Goal: Feedback & Contribution: Leave review/rating

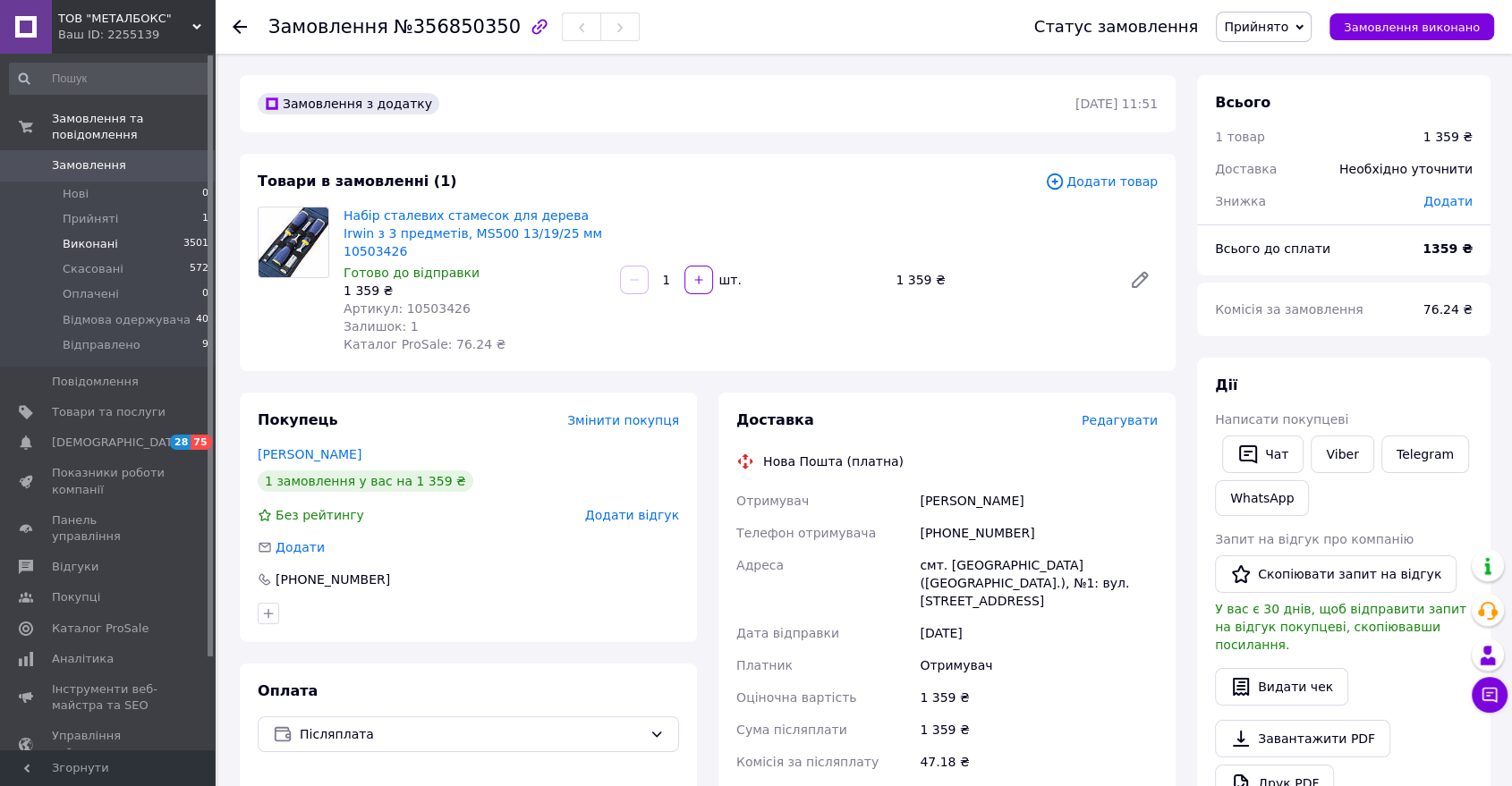
click at [117, 232] on li "Виконані 3501" at bounding box center [109, 244] width 219 height 25
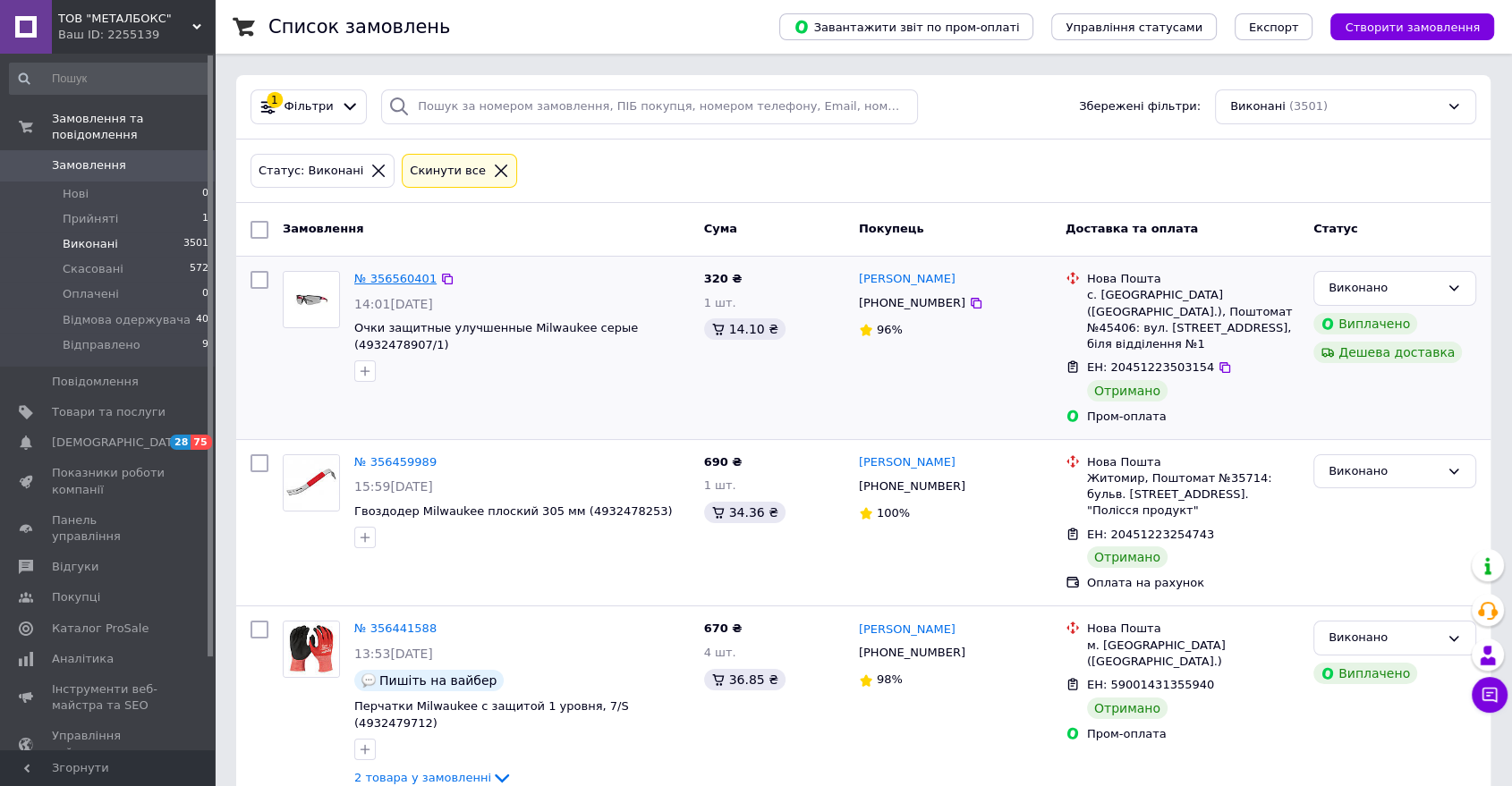
click at [397, 278] on link "№ 356560401" at bounding box center [396, 279] width 82 height 14
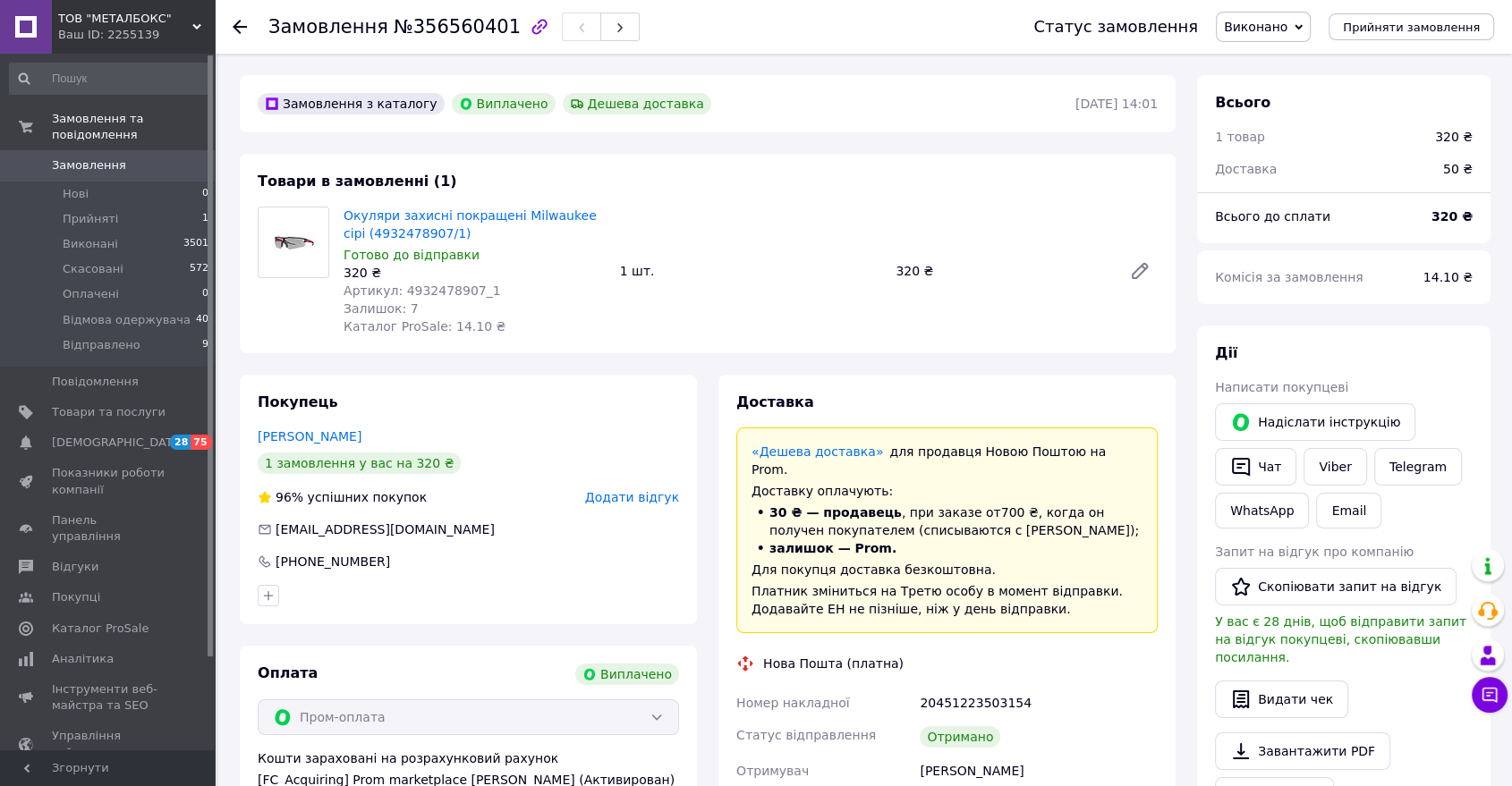
click at [602, 492] on span "Додати відгук" at bounding box center [632, 497] width 94 height 15
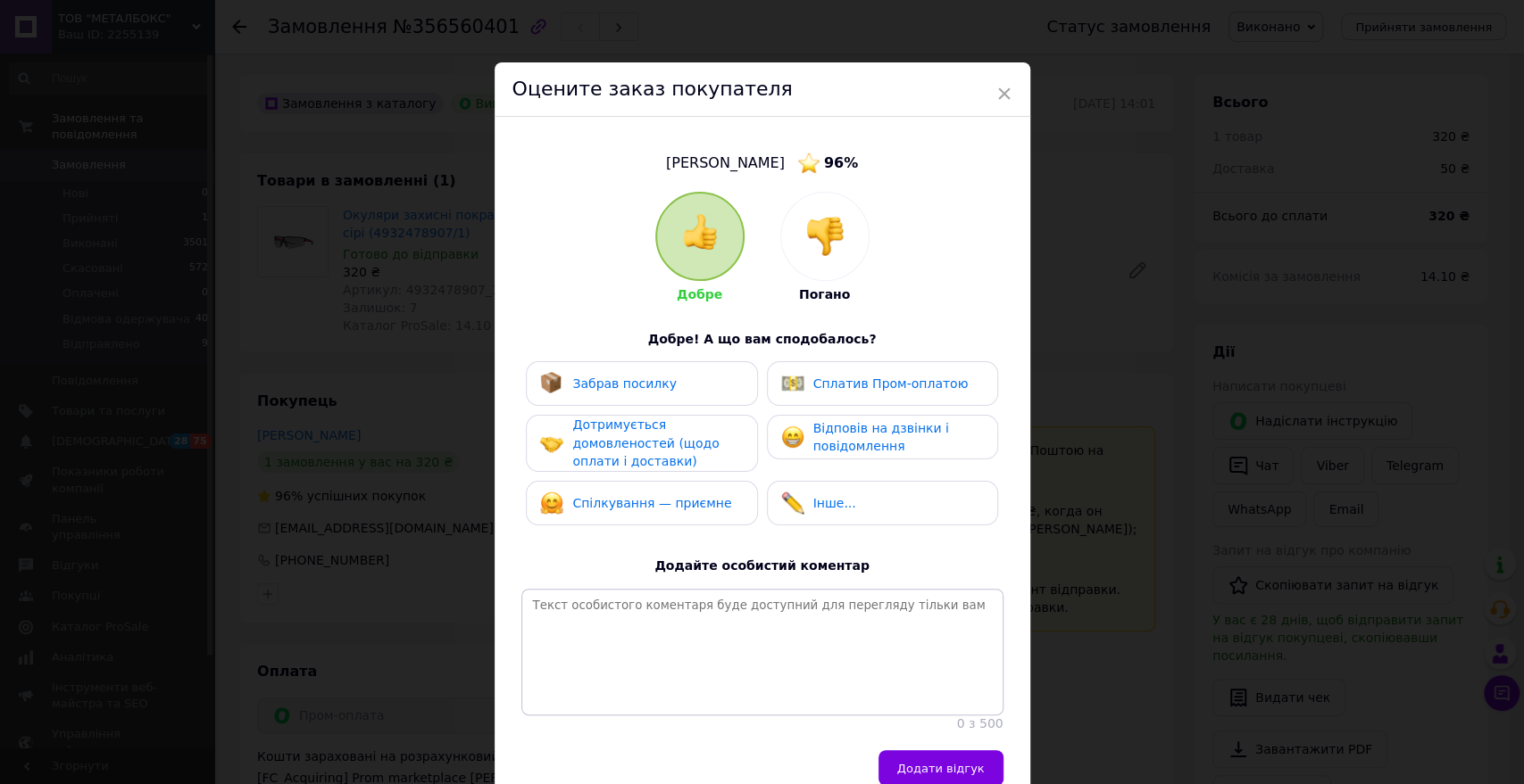
click at [631, 394] on div "Забрав посилку" at bounding box center [608, 384] width 137 height 23
click at [636, 432] on span "Дотримується домовленостей (щодо оплати і доставки)" at bounding box center [645, 443] width 147 height 51
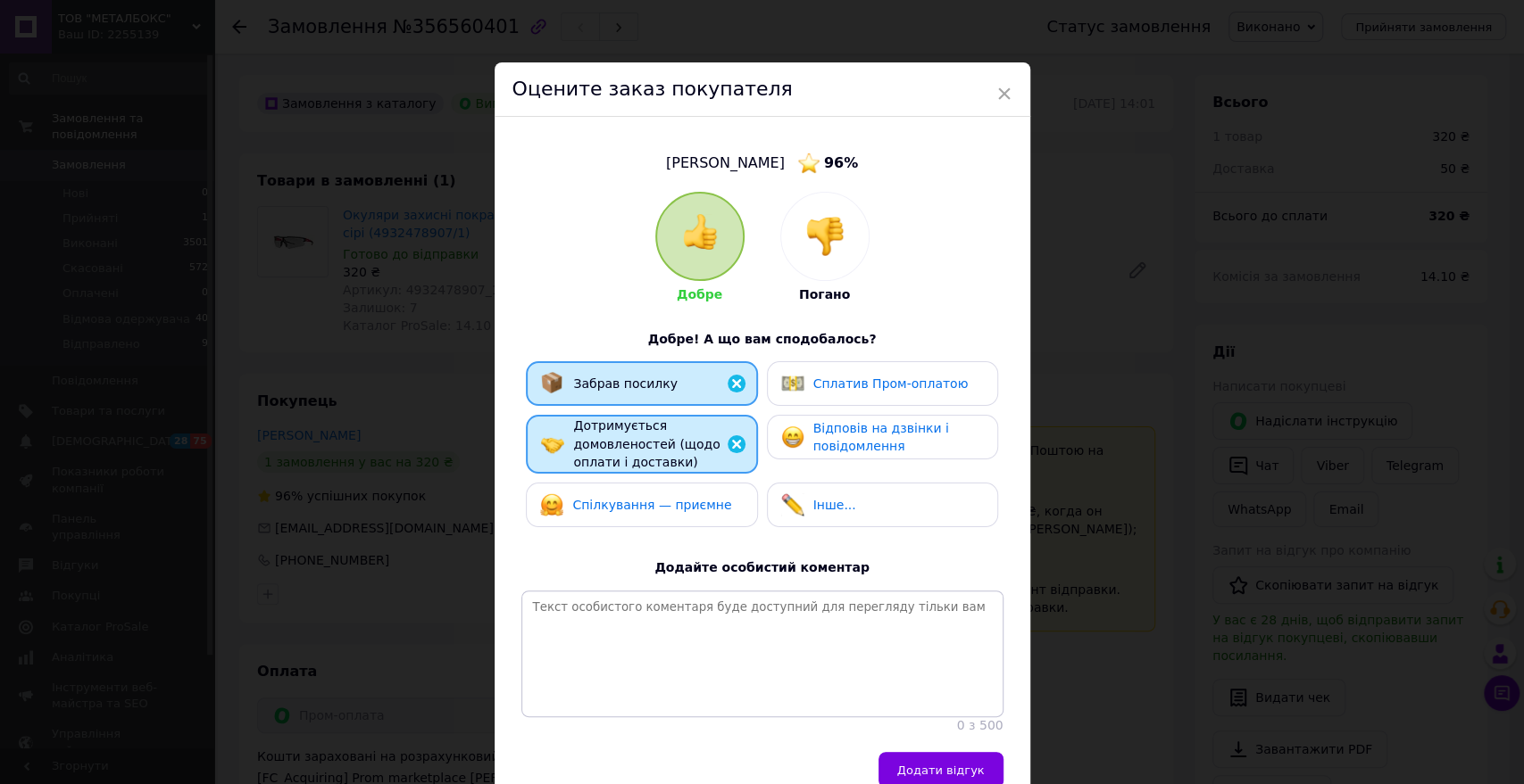
click at [621, 498] on span "Спілкування — приємне" at bounding box center [651, 505] width 158 height 15
click at [839, 436] on span "Відповів на дзвінки і повідомлення" at bounding box center [882, 438] width 136 height 33
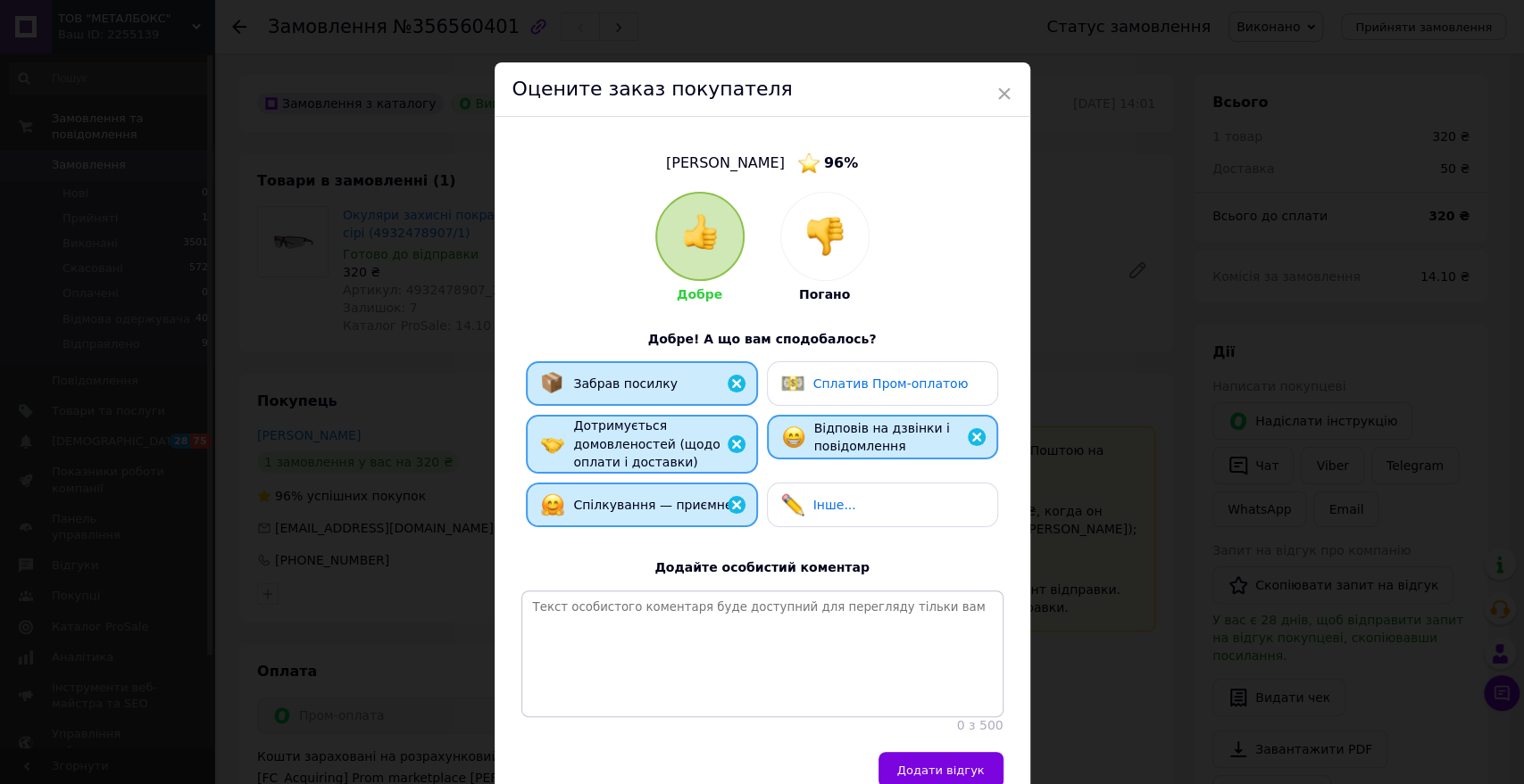
click at [850, 396] on div "Сплатив Пром-оплатою" at bounding box center [883, 384] width 231 height 45
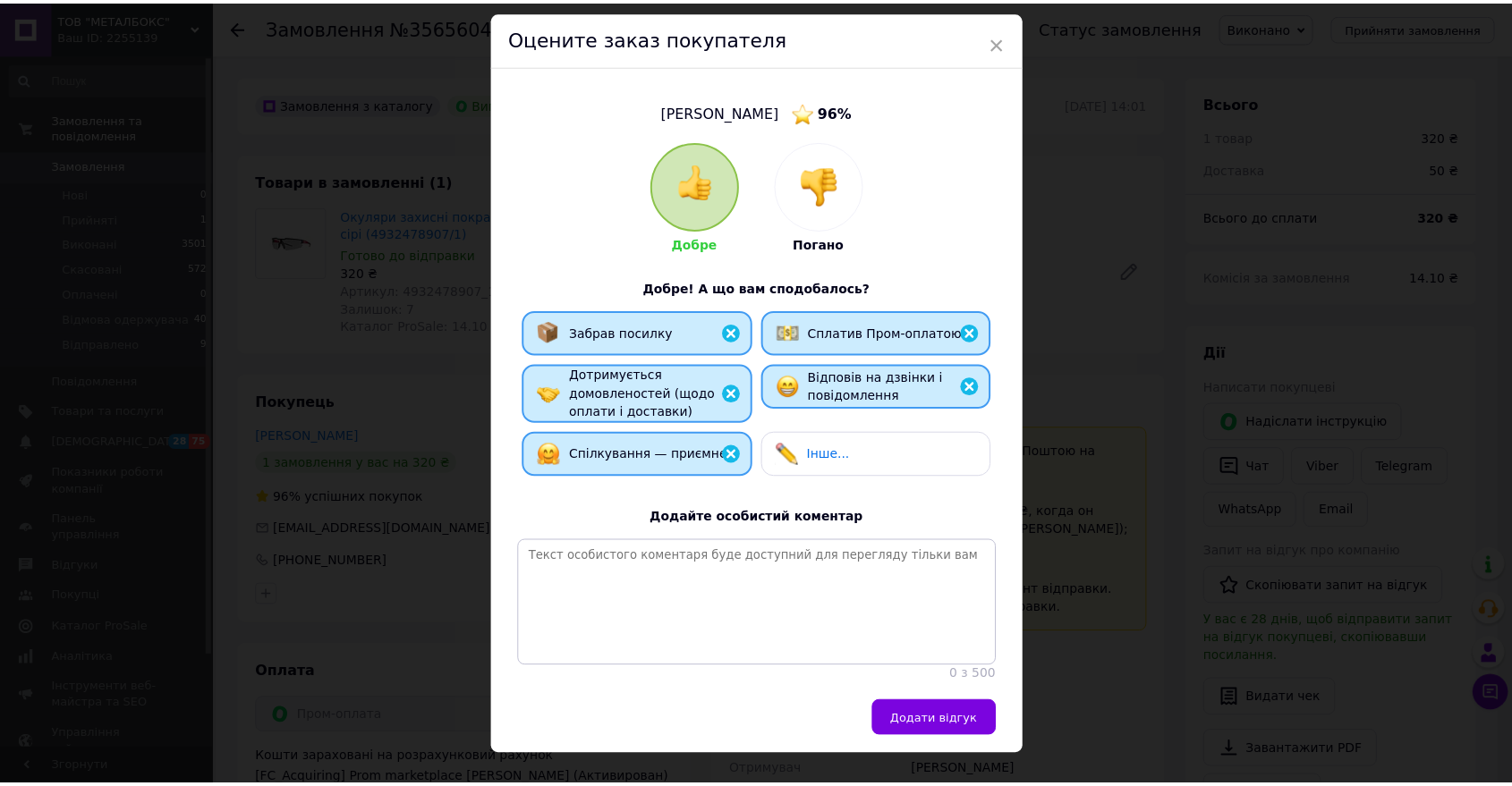
scroll to position [100, 0]
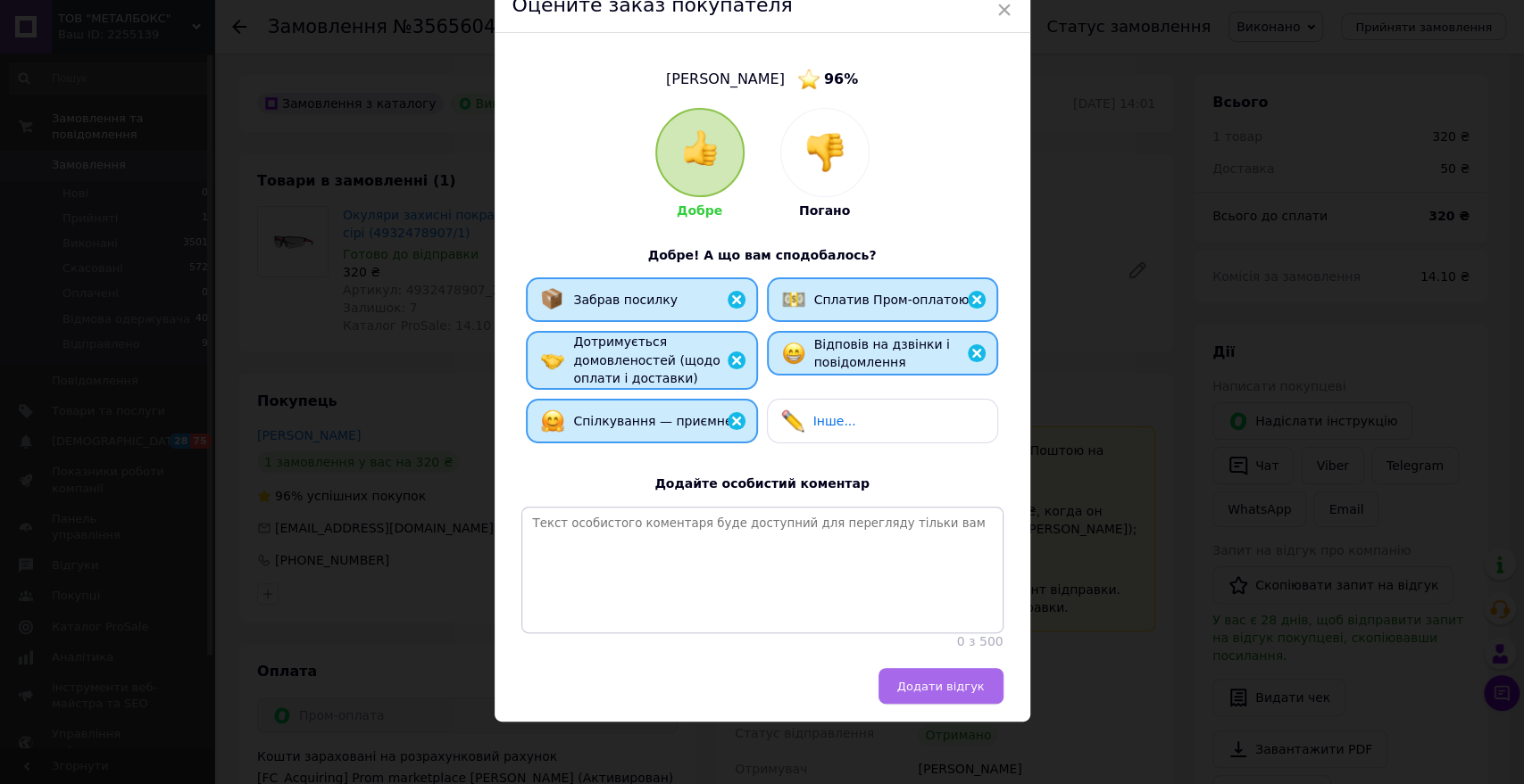
click at [940, 684] on span "Додати відгук" at bounding box center [941, 687] width 87 height 14
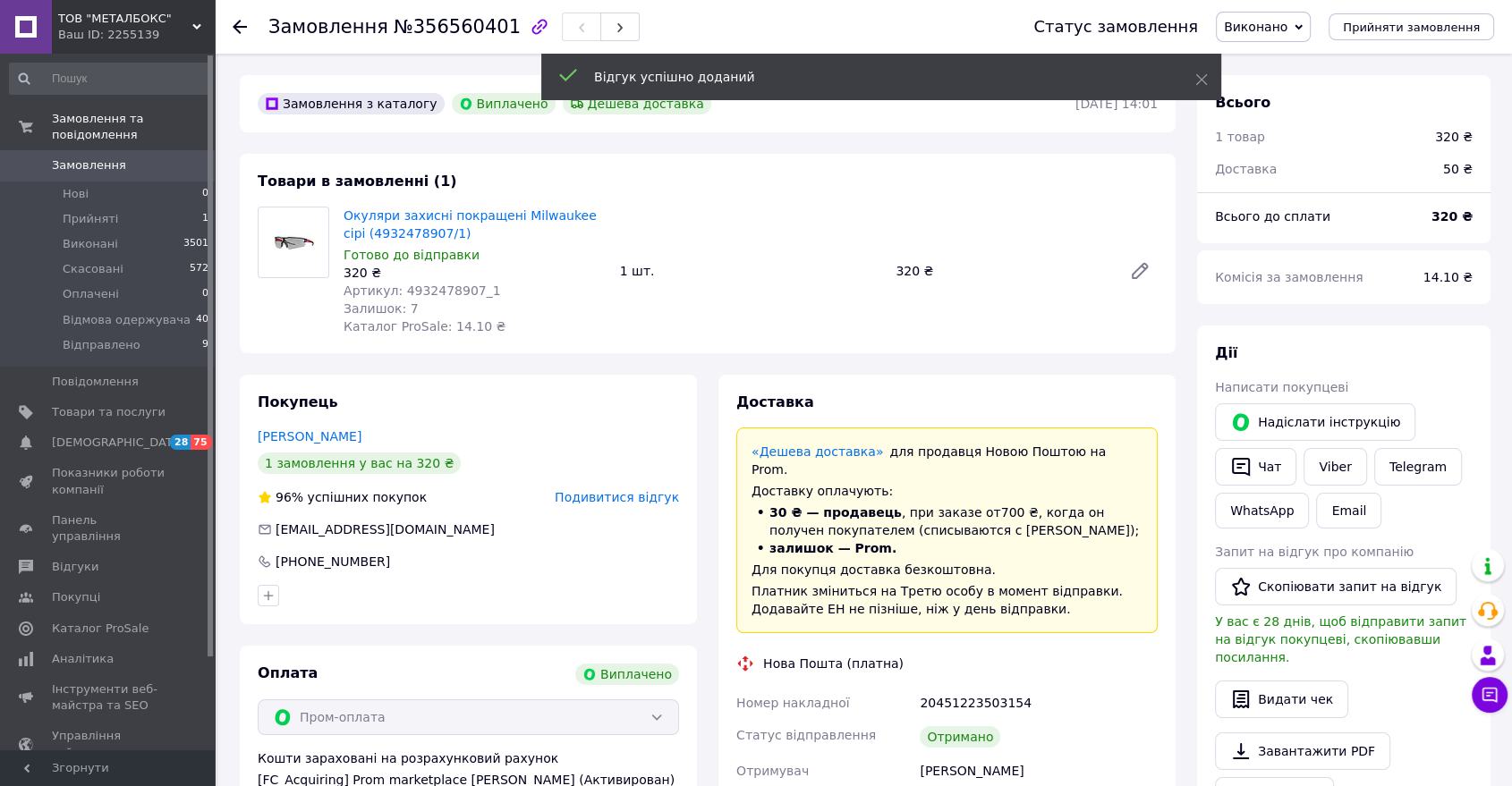
click at [244, 25] on icon at bounding box center [240, 26] width 15 height 15
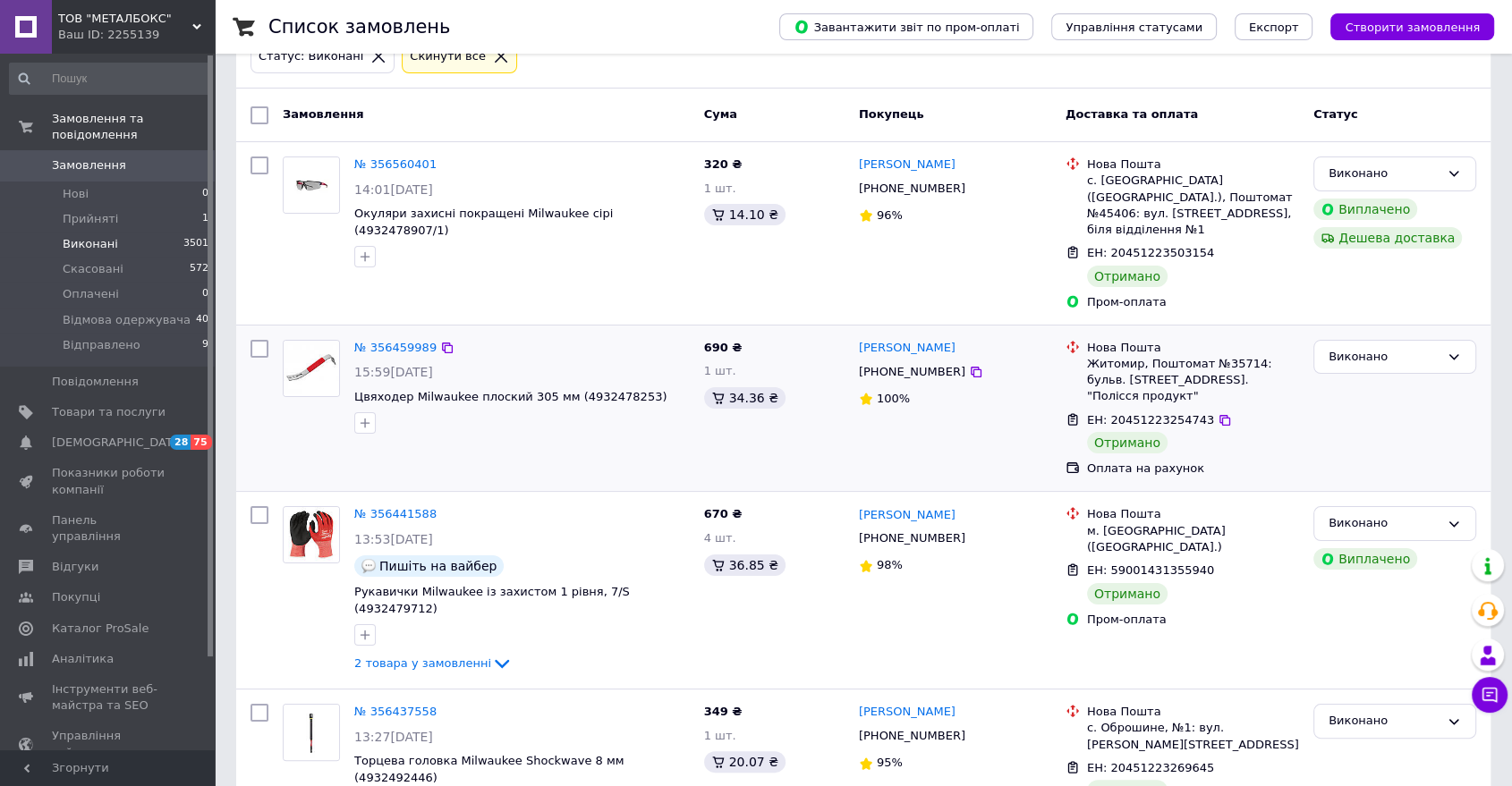
scroll to position [199, 0]
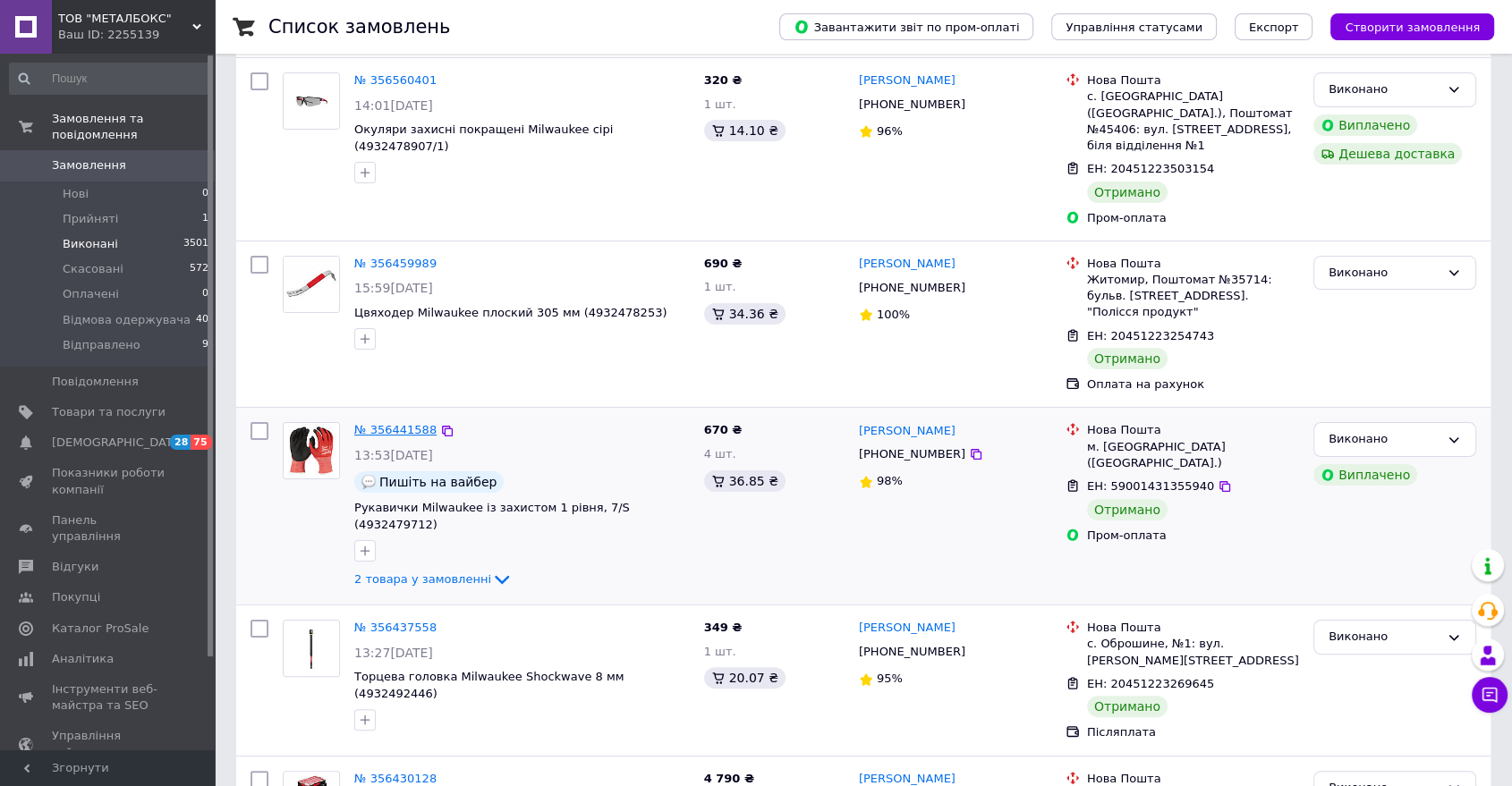
click at [381, 423] on link "№ 356441588" at bounding box center [396, 430] width 82 height 14
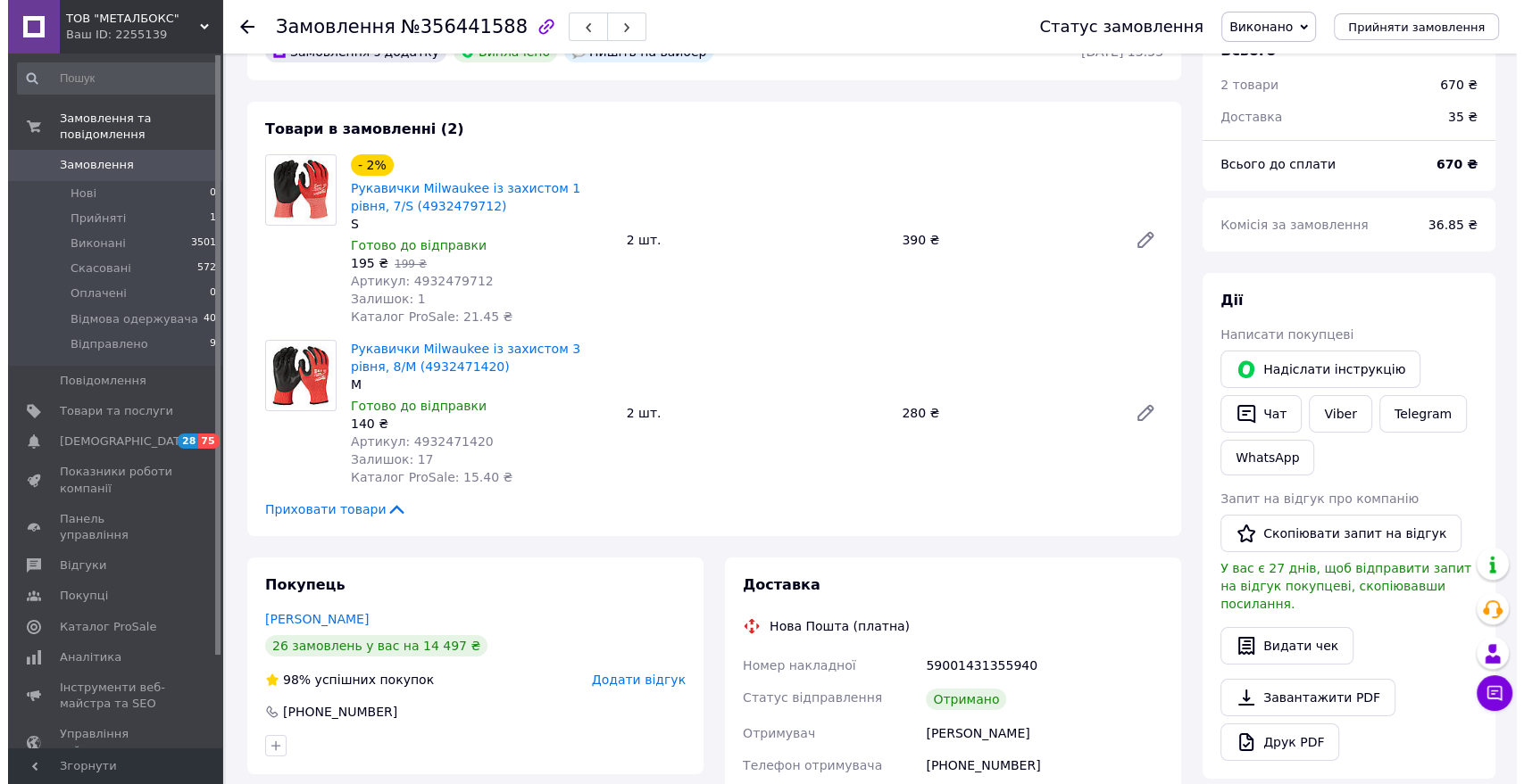
scroll to position [99, 0]
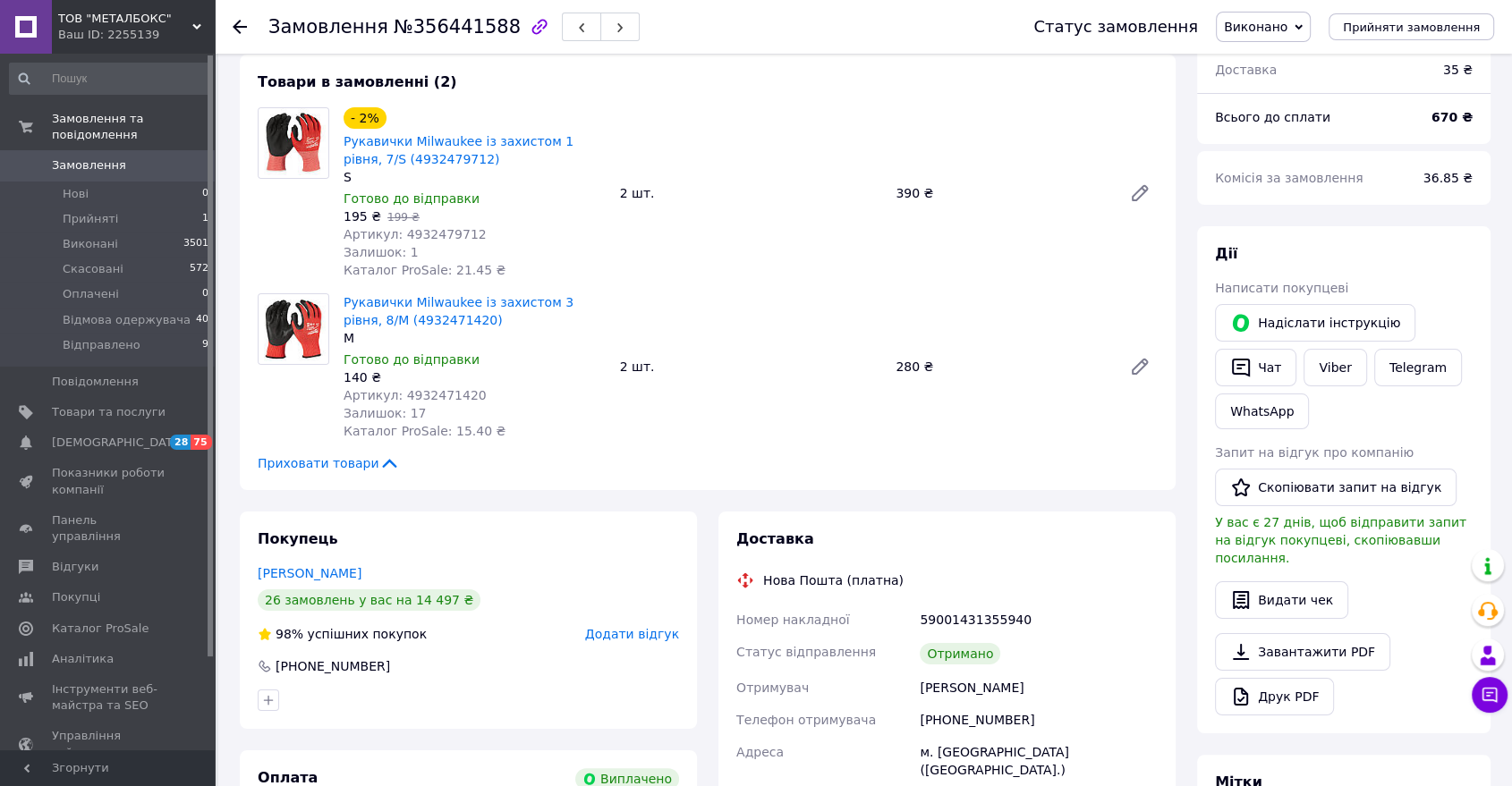
click at [634, 639] on span "Додати відгук" at bounding box center [632, 634] width 94 height 15
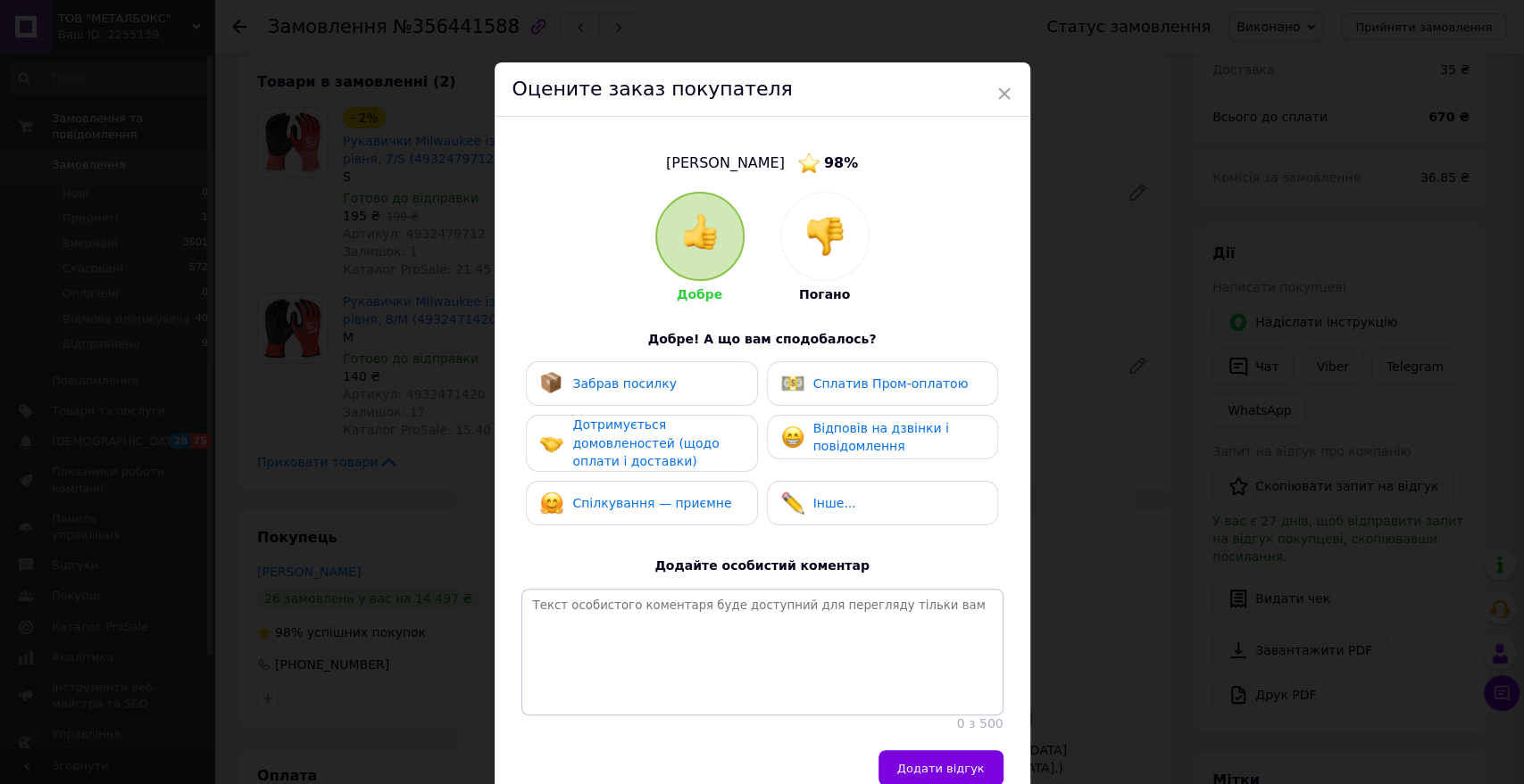
click at [630, 378] on span "Забрав посилку" at bounding box center [624, 384] width 104 height 15
click at [648, 435] on span "Дотримується домовленостей (щодо оплати і доставки)" at bounding box center [645, 443] width 147 height 51
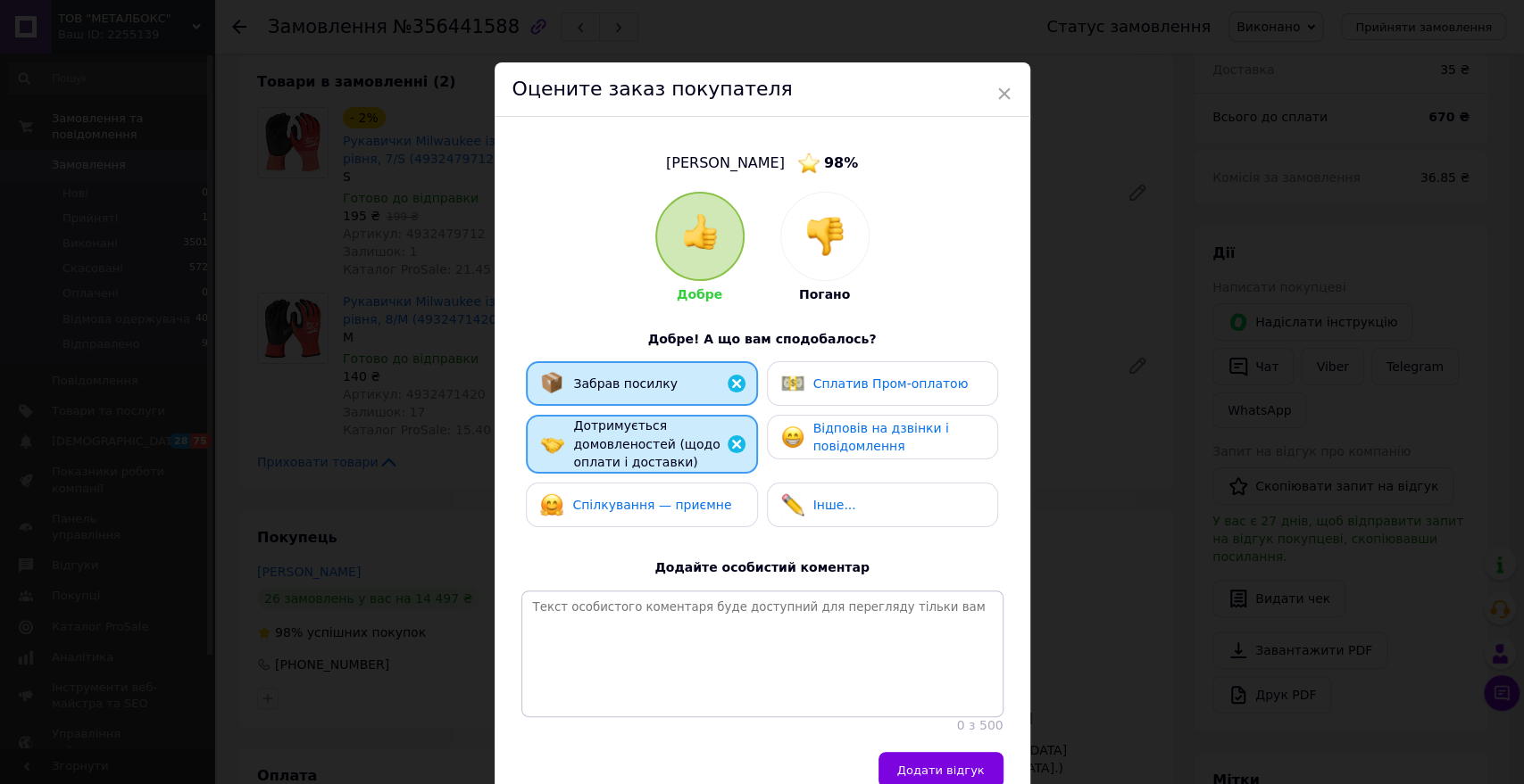
click at [653, 498] on span "Спілкування — приємне" at bounding box center [651, 505] width 158 height 15
drag, startPoint x: 803, startPoint y: 441, endPoint x: 803, endPoint y: 412, distance: 29.0
click at [803, 439] on div "Відповів на дзвінки і повідомлення" at bounding box center [883, 438] width 202 height 37
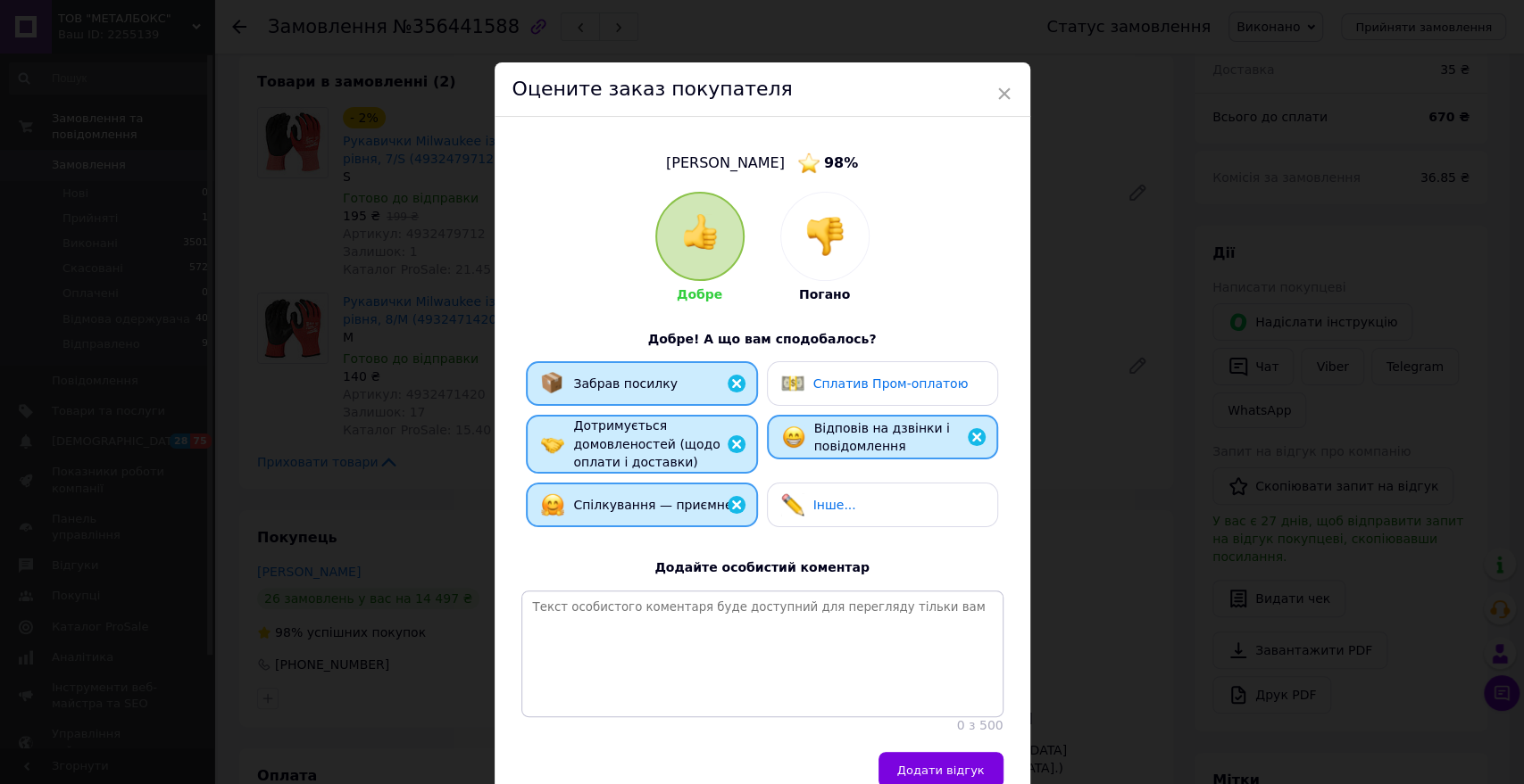
click at [824, 372] on div "Сплатив Пром-оплатою" at bounding box center [875, 384] width 188 height 23
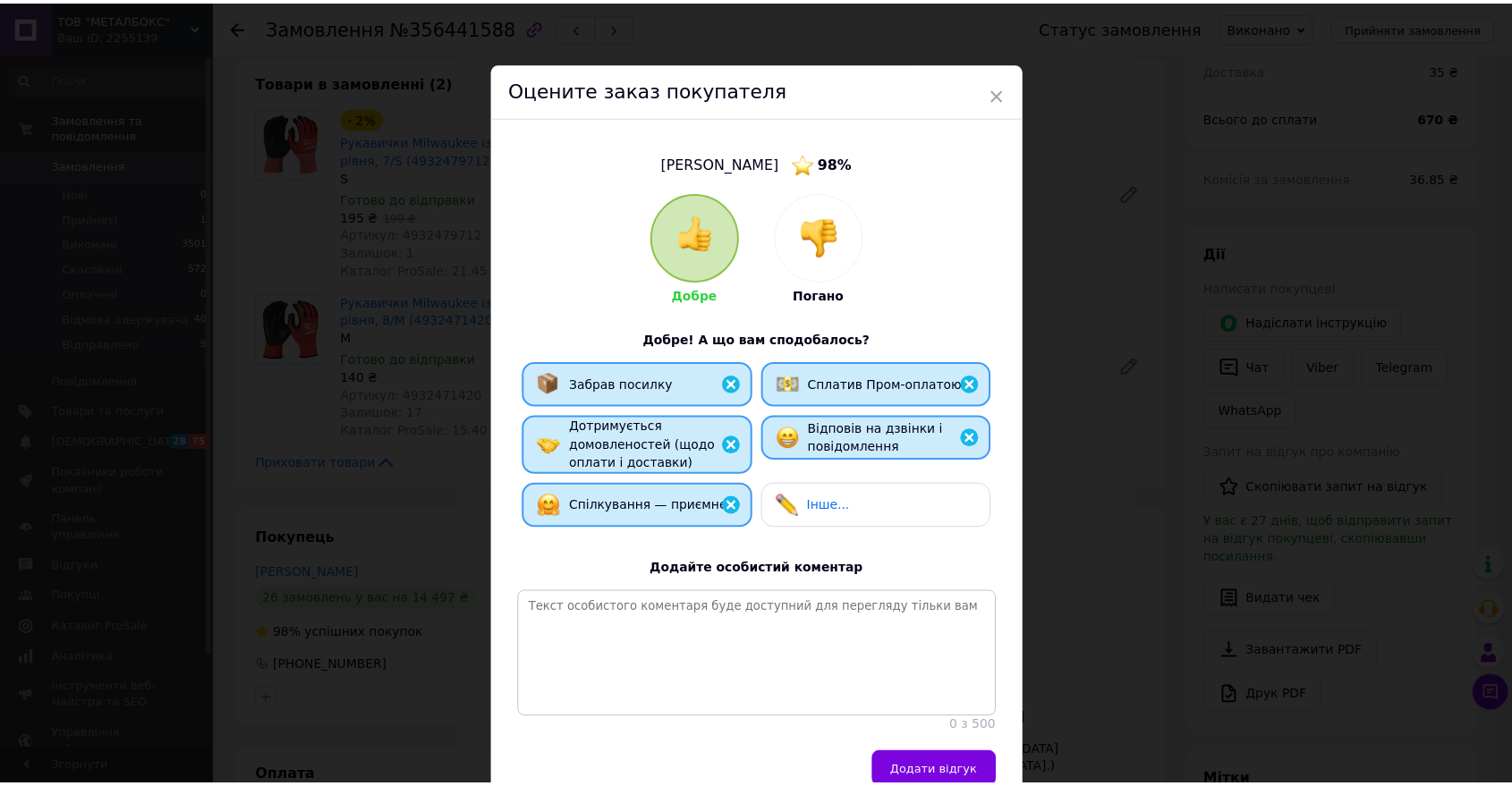
scroll to position [100, 0]
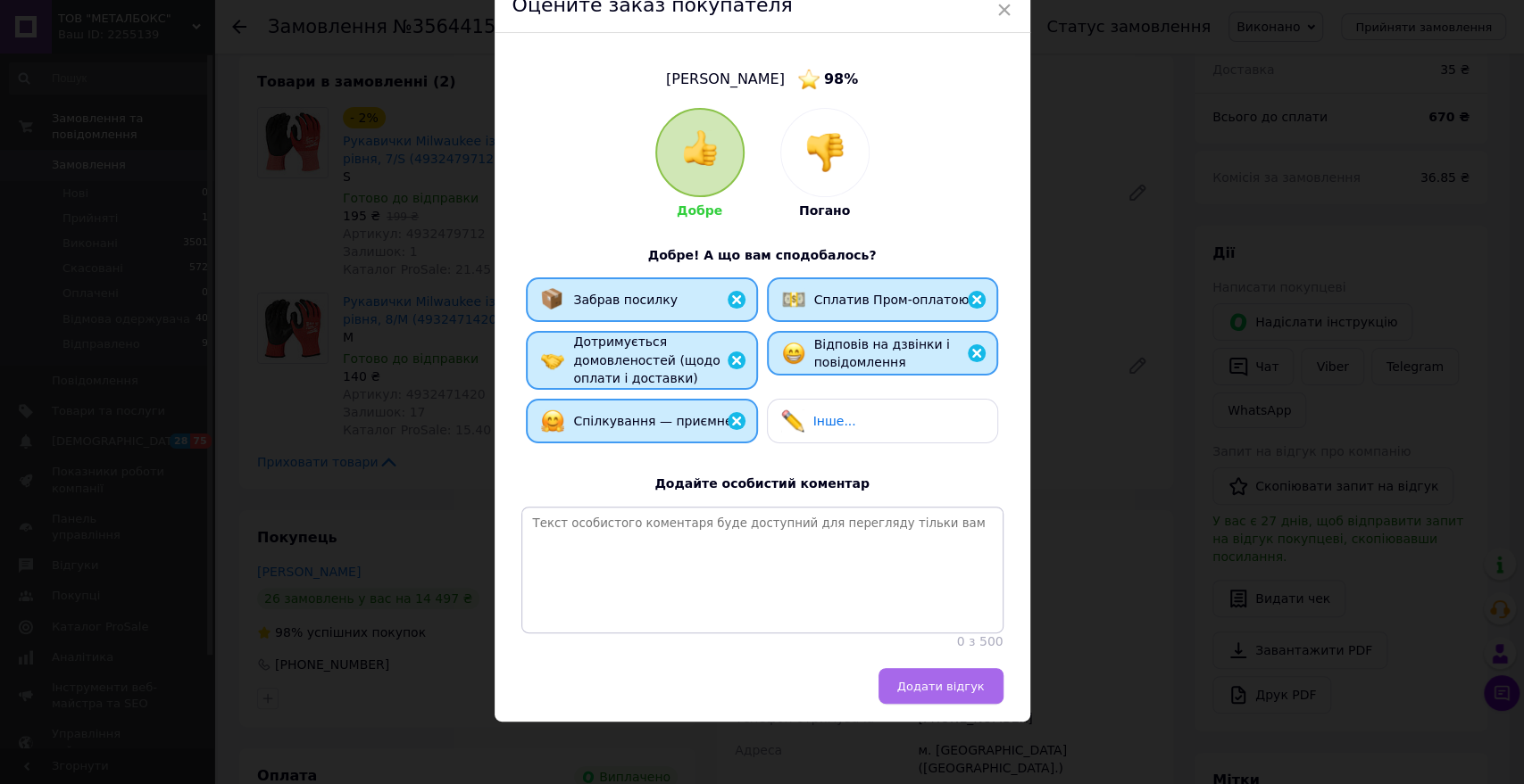
click at [932, 670] on button "Додати відгук" at bounding box center [941, 686] width 125 height 36
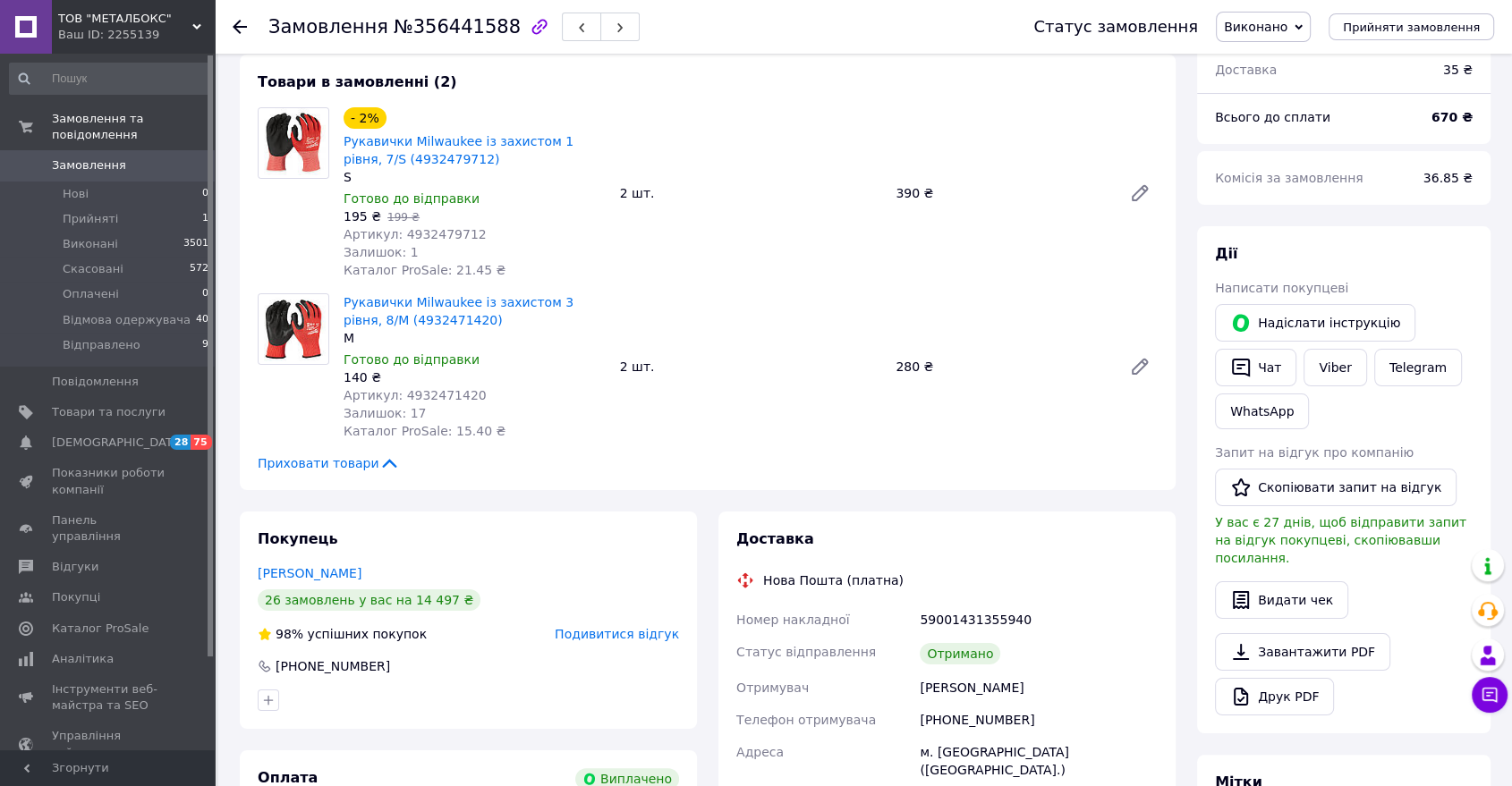
scroll to position [0, 0]
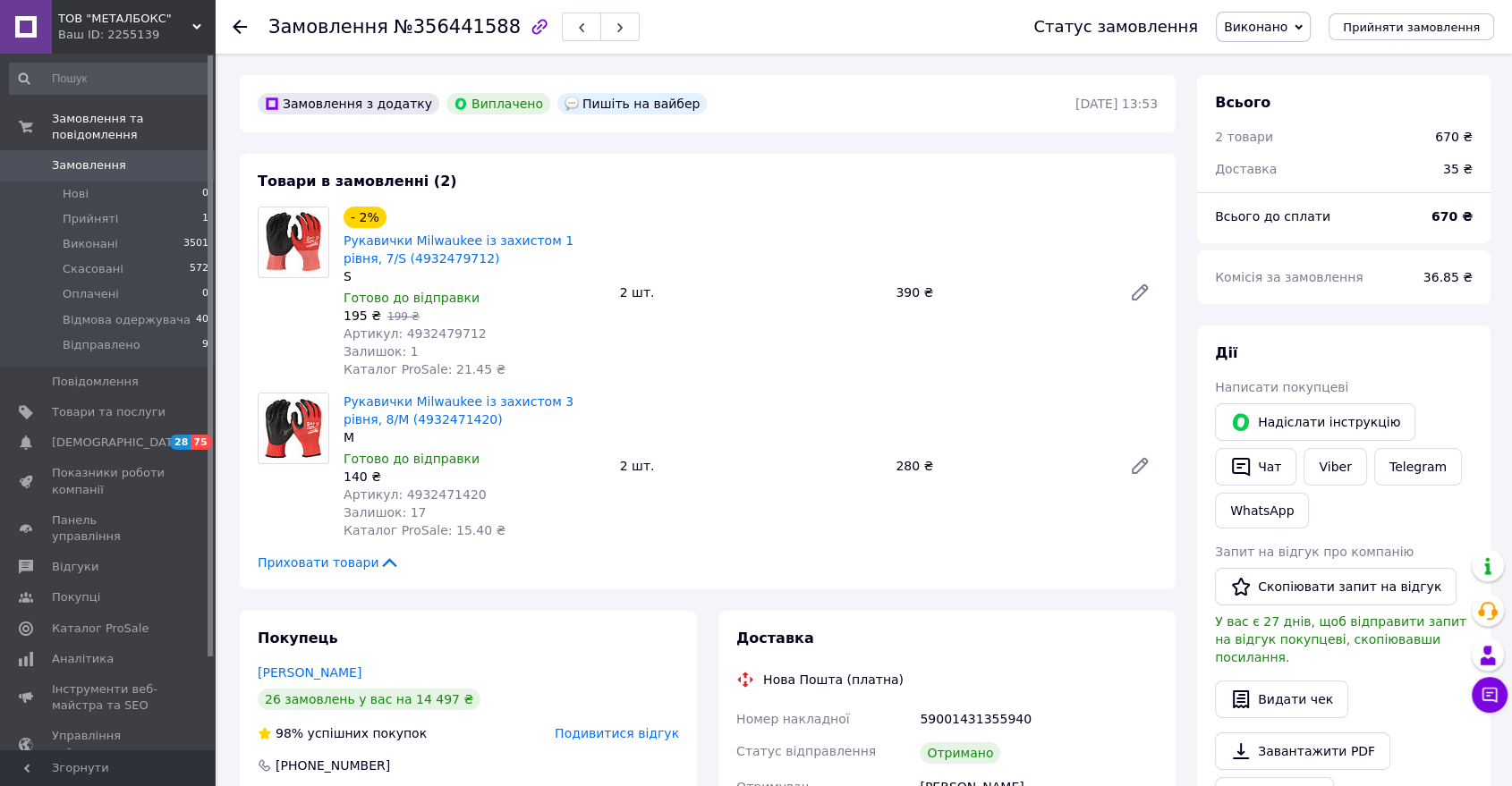
click at [236, 27] on use at bounding box center [240, 26] width 15 height 15
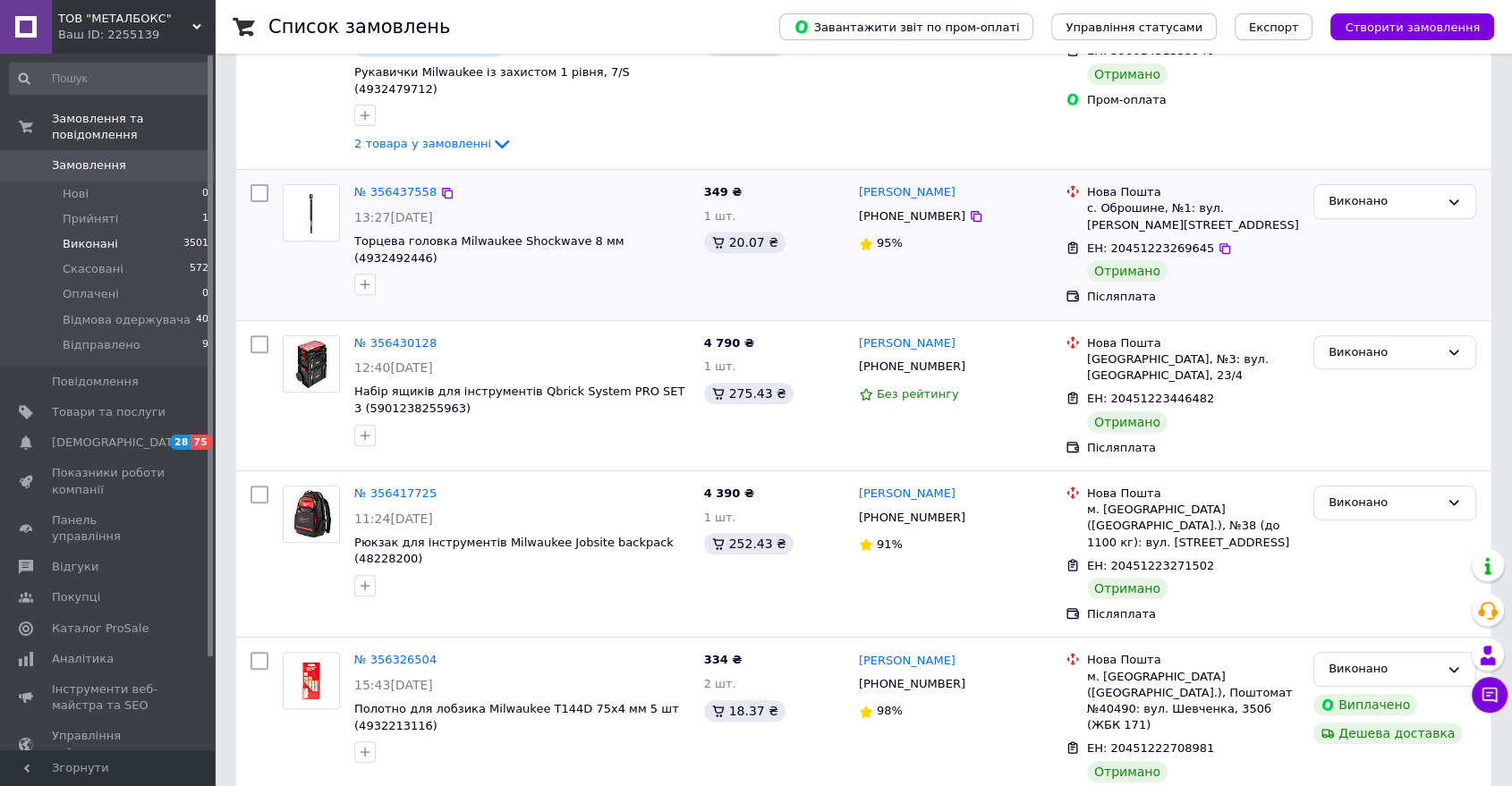
scroll to position [695, 0]
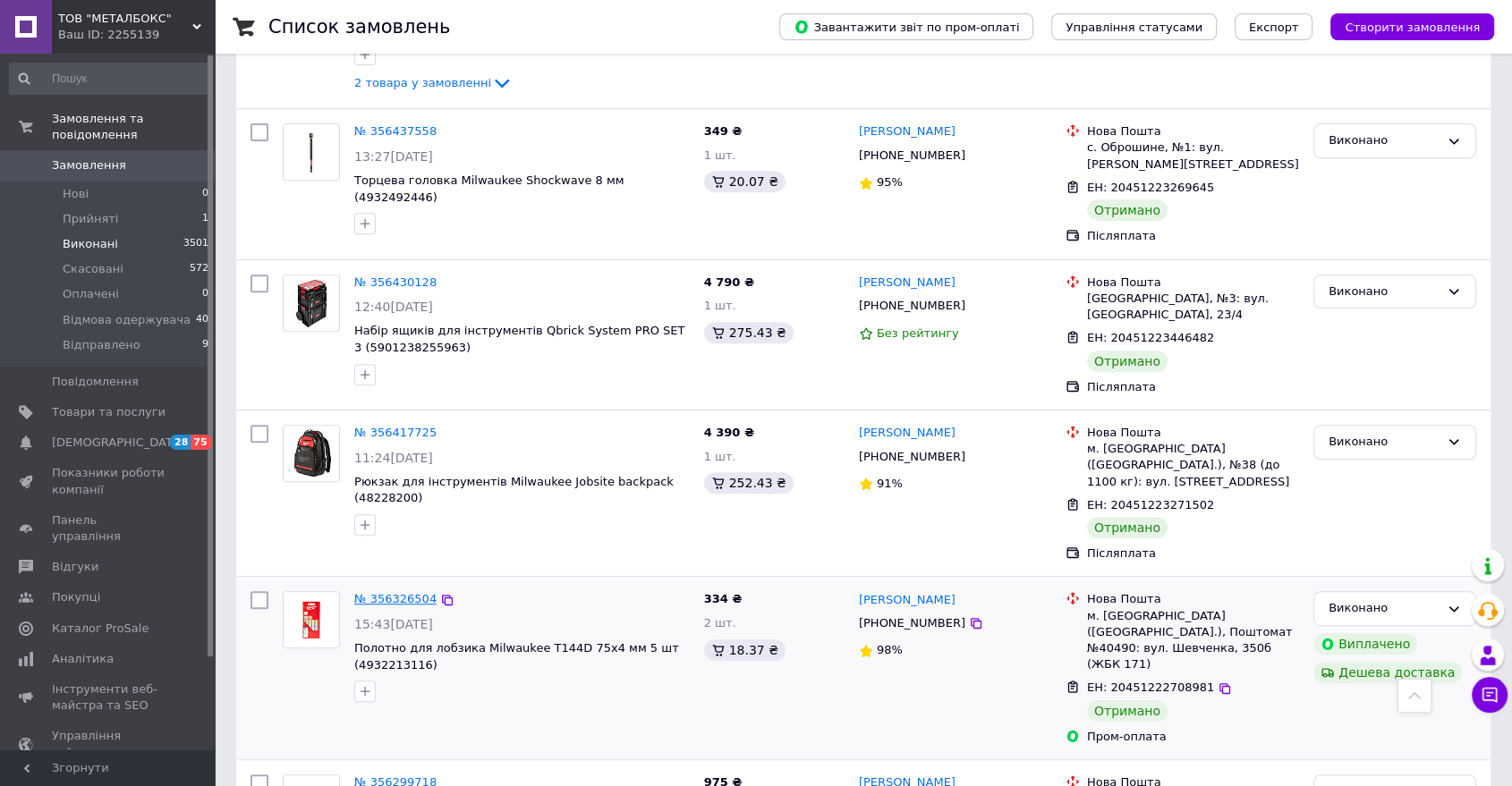
click at [404, 592] on link "№ 356326504" at bounding box center [396, 599] width 82 height 14
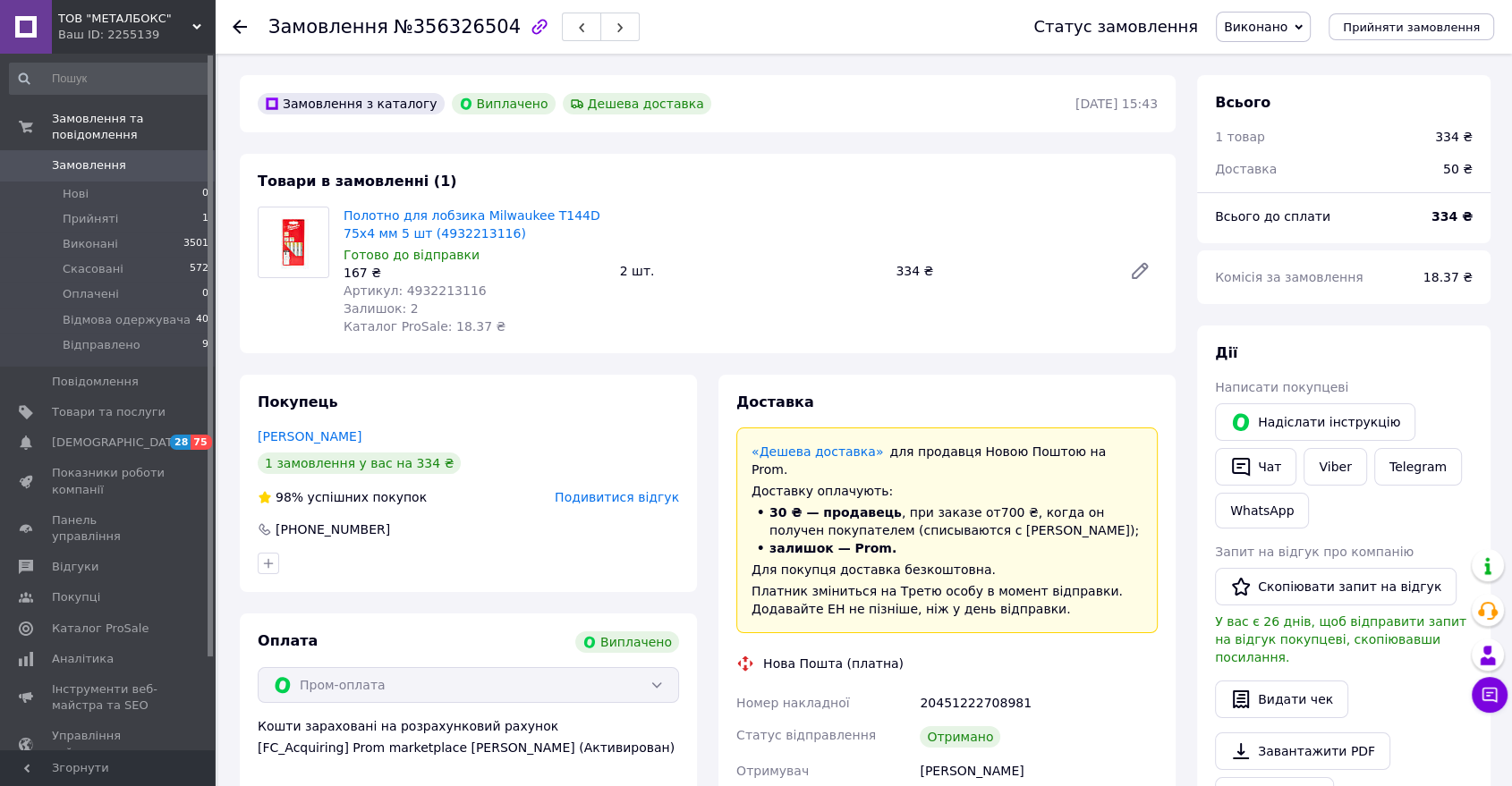
click at [233, 20] on icon at bounding box center [240, 26] width 15 height 15
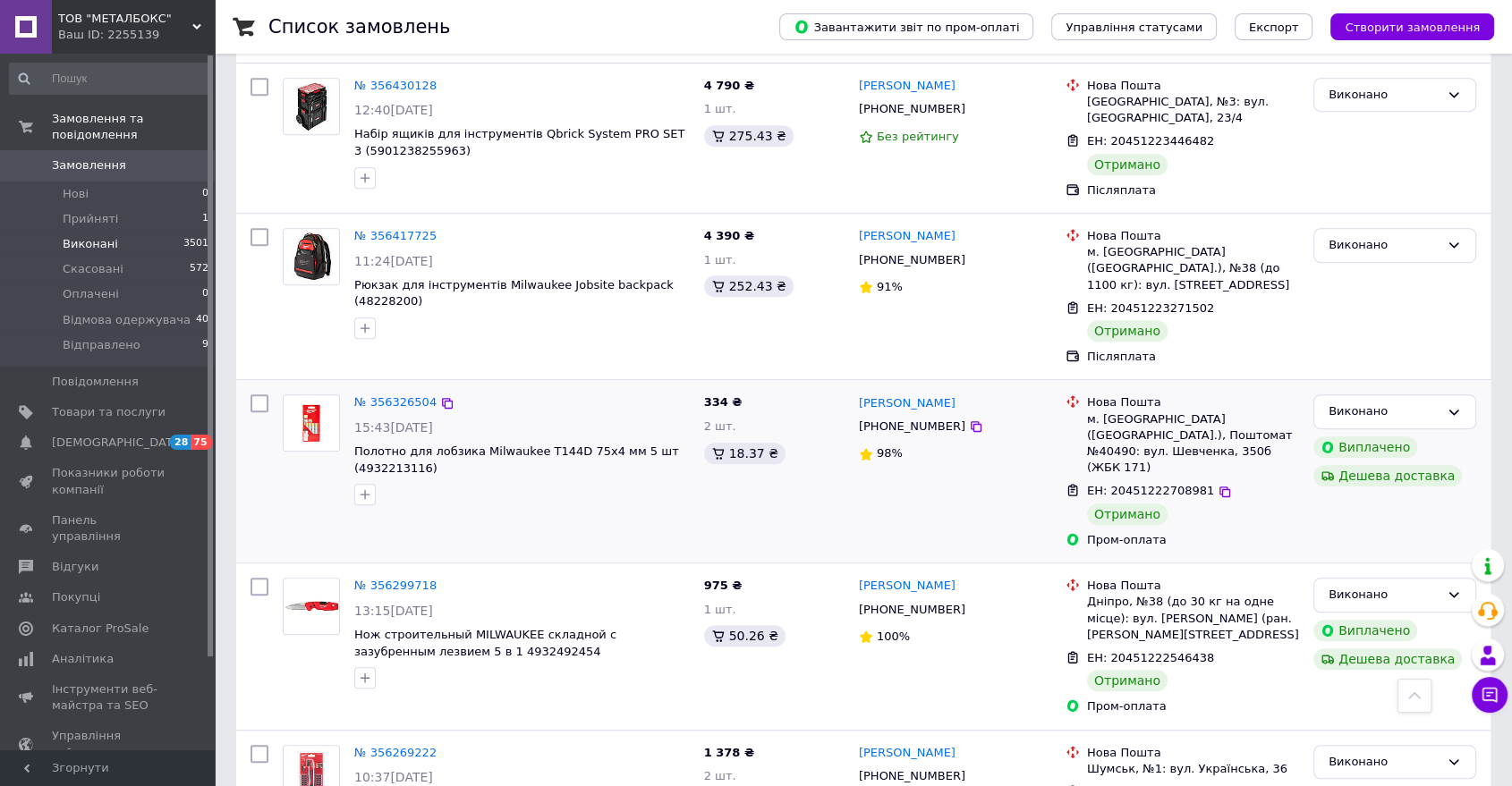
scroll to position [894, 0]
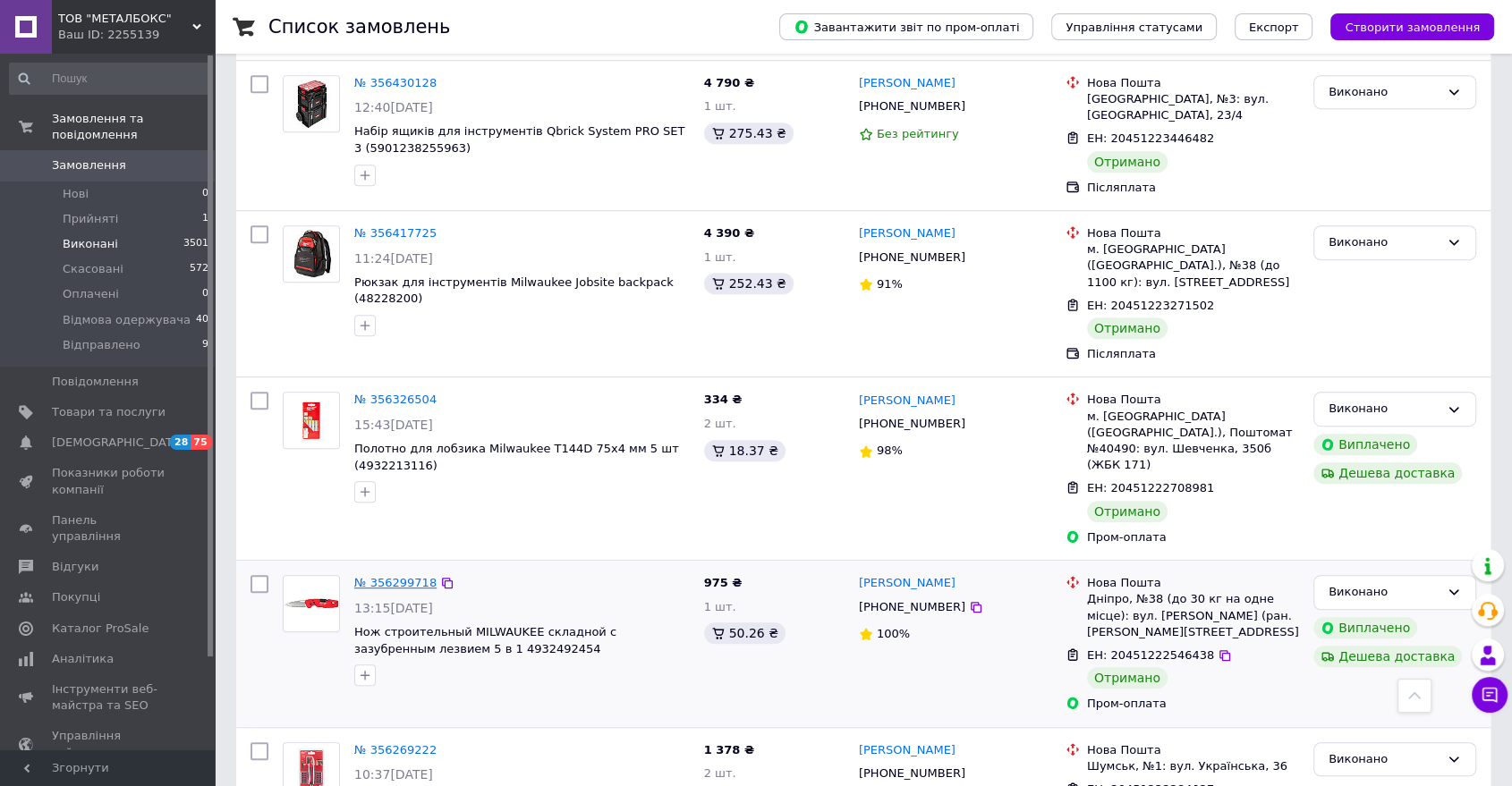
click at [401, 576] on link "№ 356299718" at bounding box center [396, 582] width 82 height 14
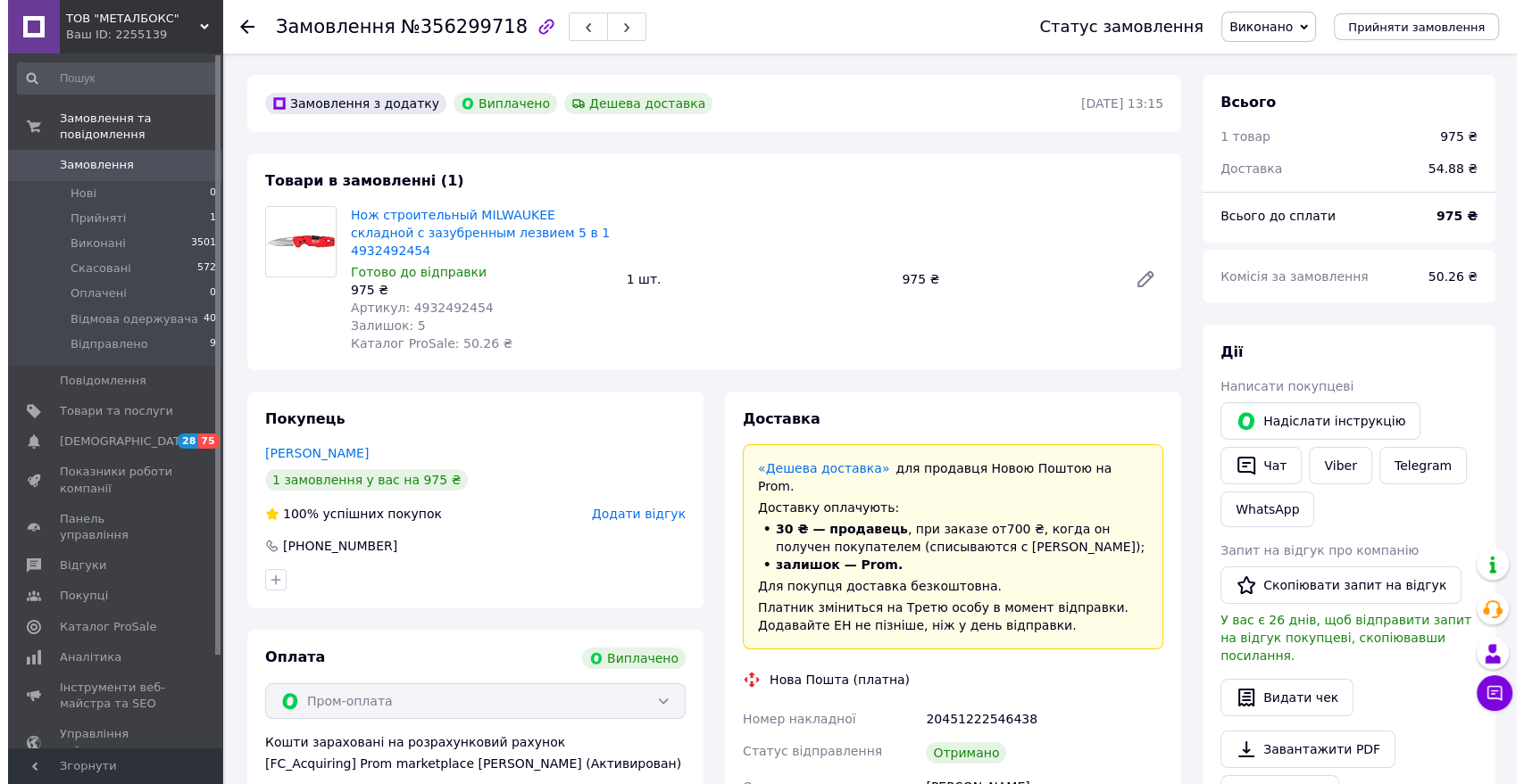
scroll to position [57, 0]
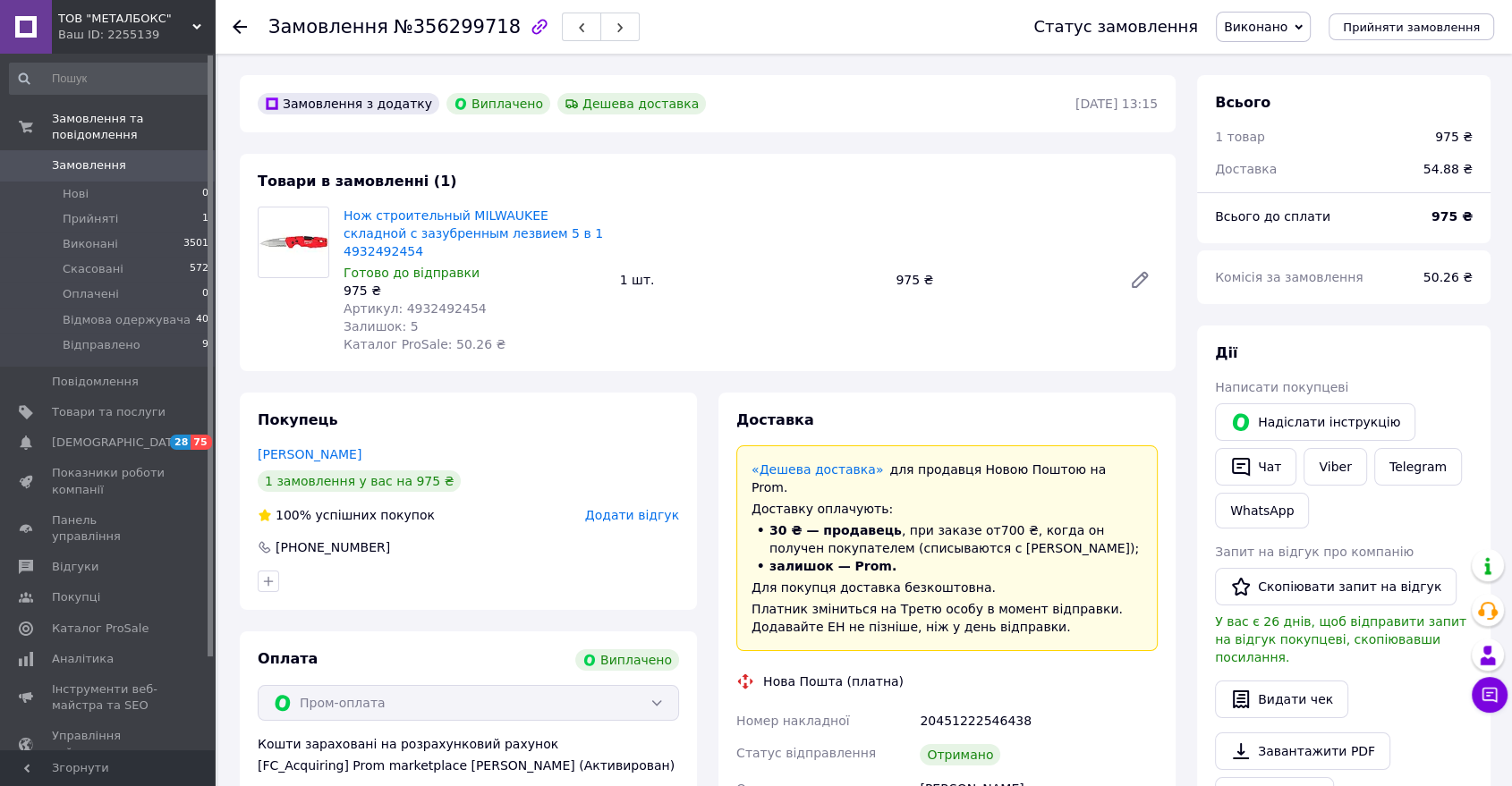
click at [606, 508] on span "Додати відгук" at bounding box center [632, 515] width 94 height 15
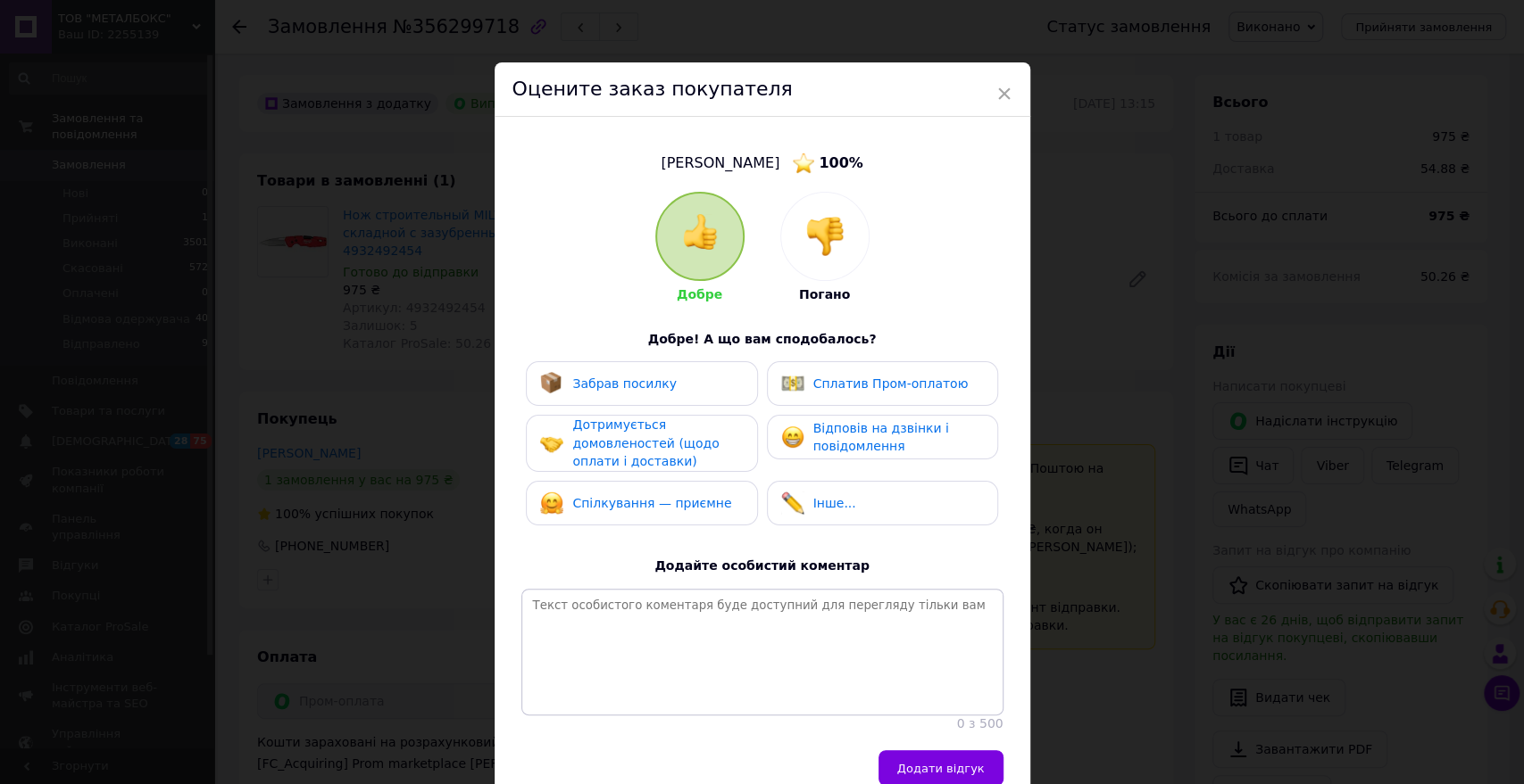
click at [652, 385] on span "Забрав посилку" at bounding box center [624, 384] width 104 height 15
drag, startPoint x: 661, startPoint y: 445, endPoint x: 664, endPoint y: 459, distance: 14.3
click at [662, 446] on span "Дотримується домовленостей (щодо оплати і доставки)" at bounding box center [645, 443] width 147 height 51
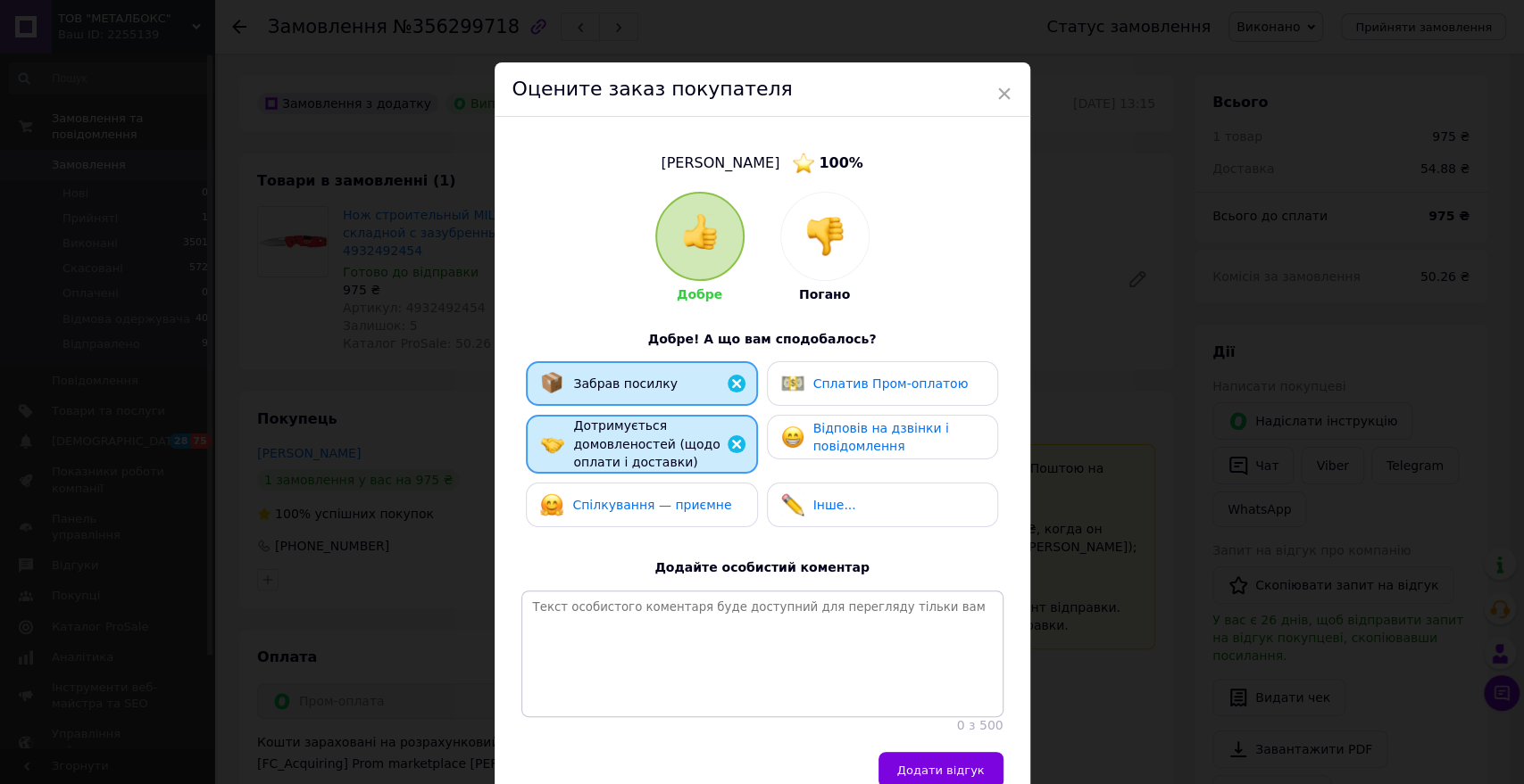
drag, startPoint x: 673, startPoint y: 498, endPoint x: 757, endPoint y: 448, distance: 97.8
click at [675, 498] on span "Спілкування — приємне" at bounding box center [651, 505] width 158 height 15
drag, startPoint x: 816, startPoint y: 432, endPoint x: 814, endPoint y: 392, distance: 40.0
click at [818, 430] on span "Відповів на дзвінки і повідомлення" at bounding box center [882, 438] width 136 height 33
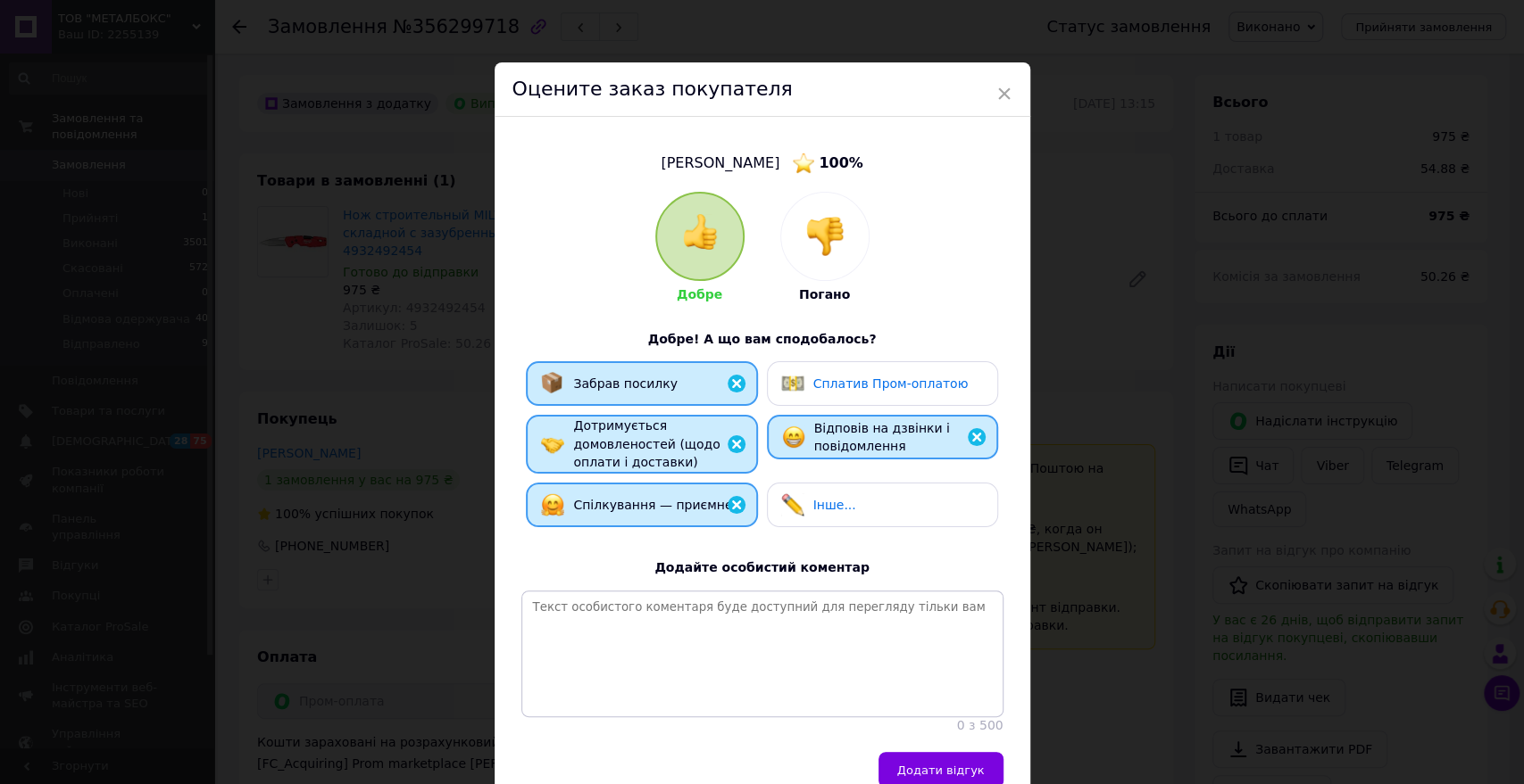
click at [814, 392] on div "Сплатив Пром-оплатою" at bounding box center [875, 384] width 188 height 23
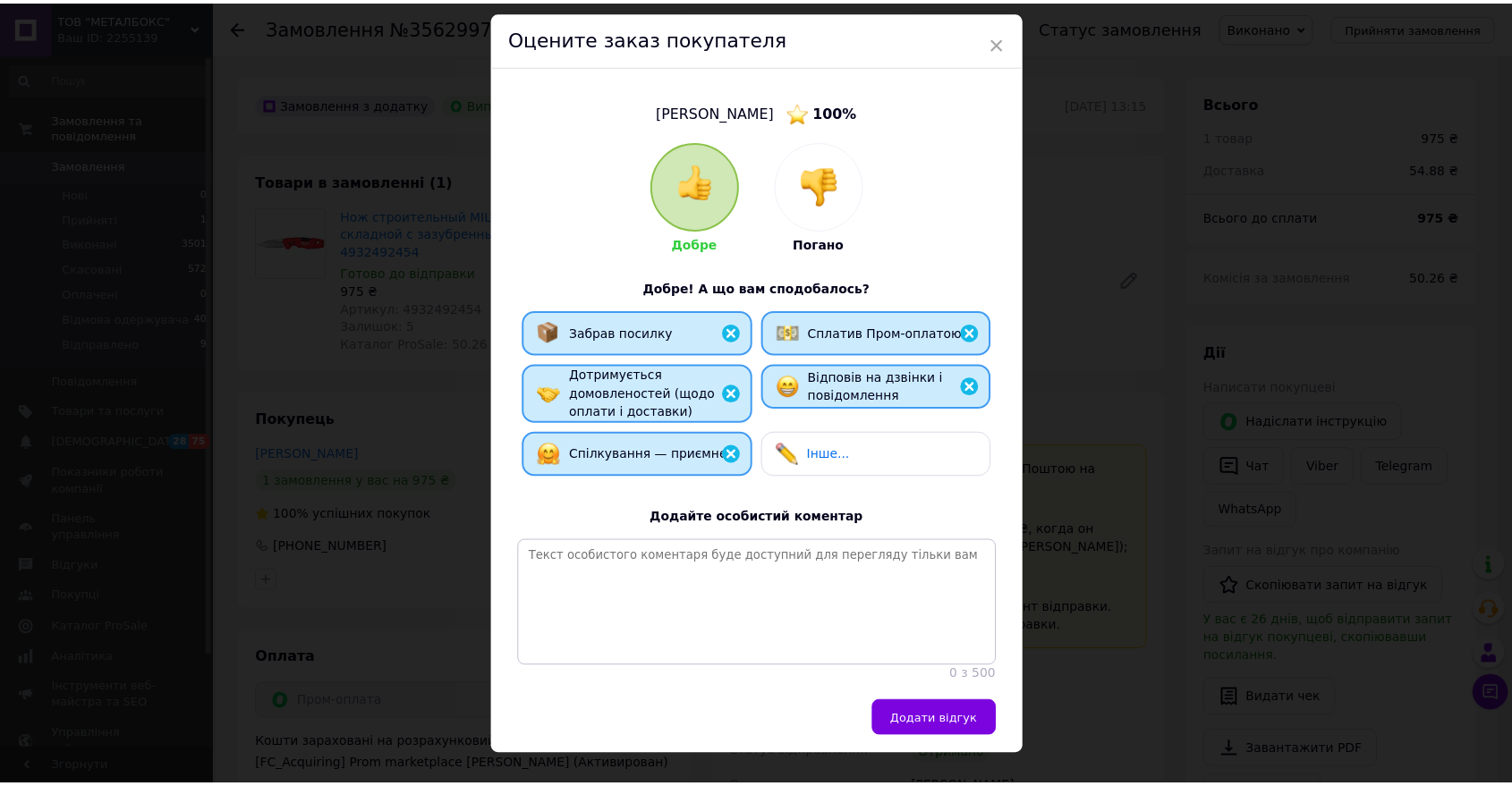
scroll to position [100, 0]
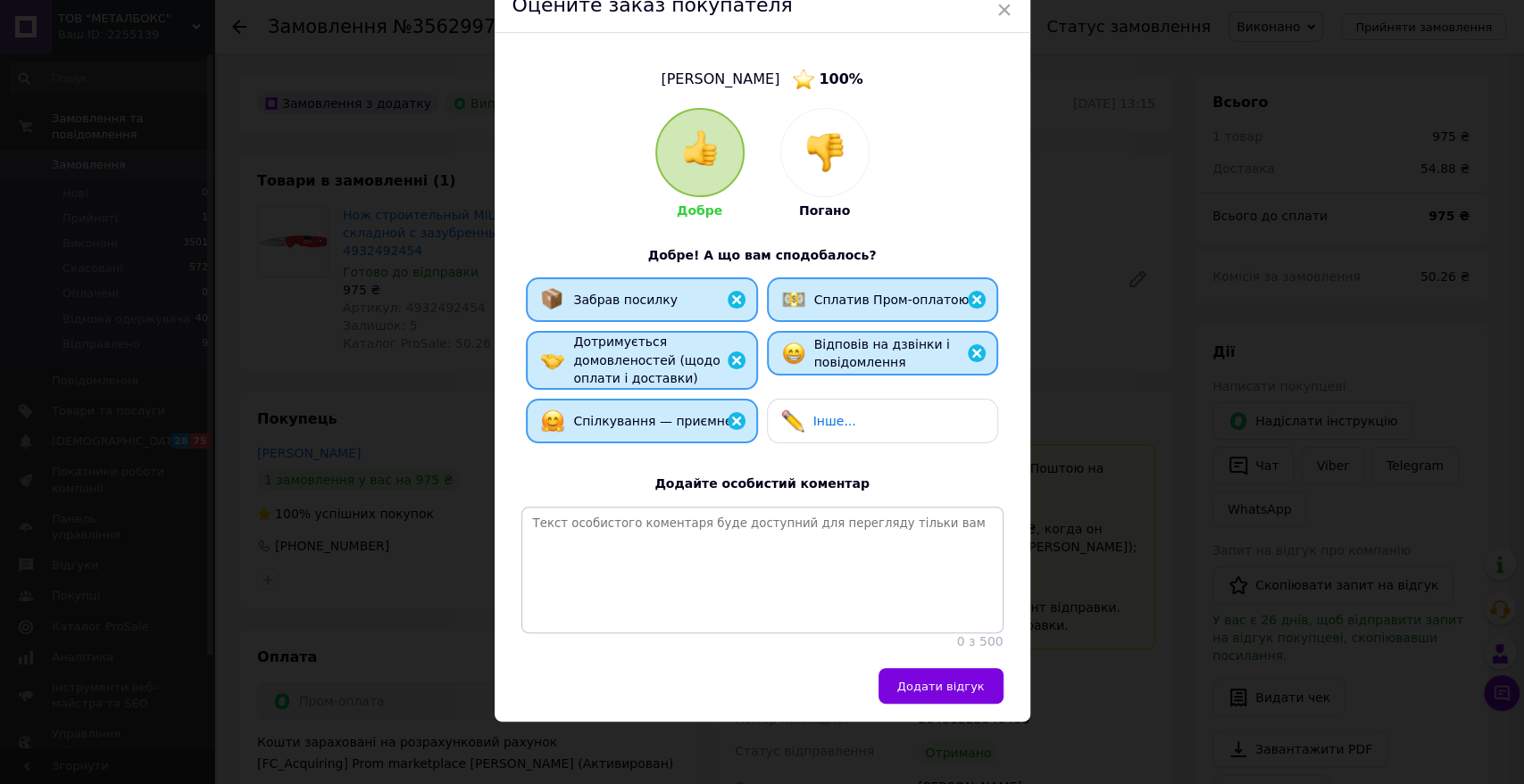
click at [939, 684] on span "Додати відгук" at bounding box center [941, 687] width 87 height 14
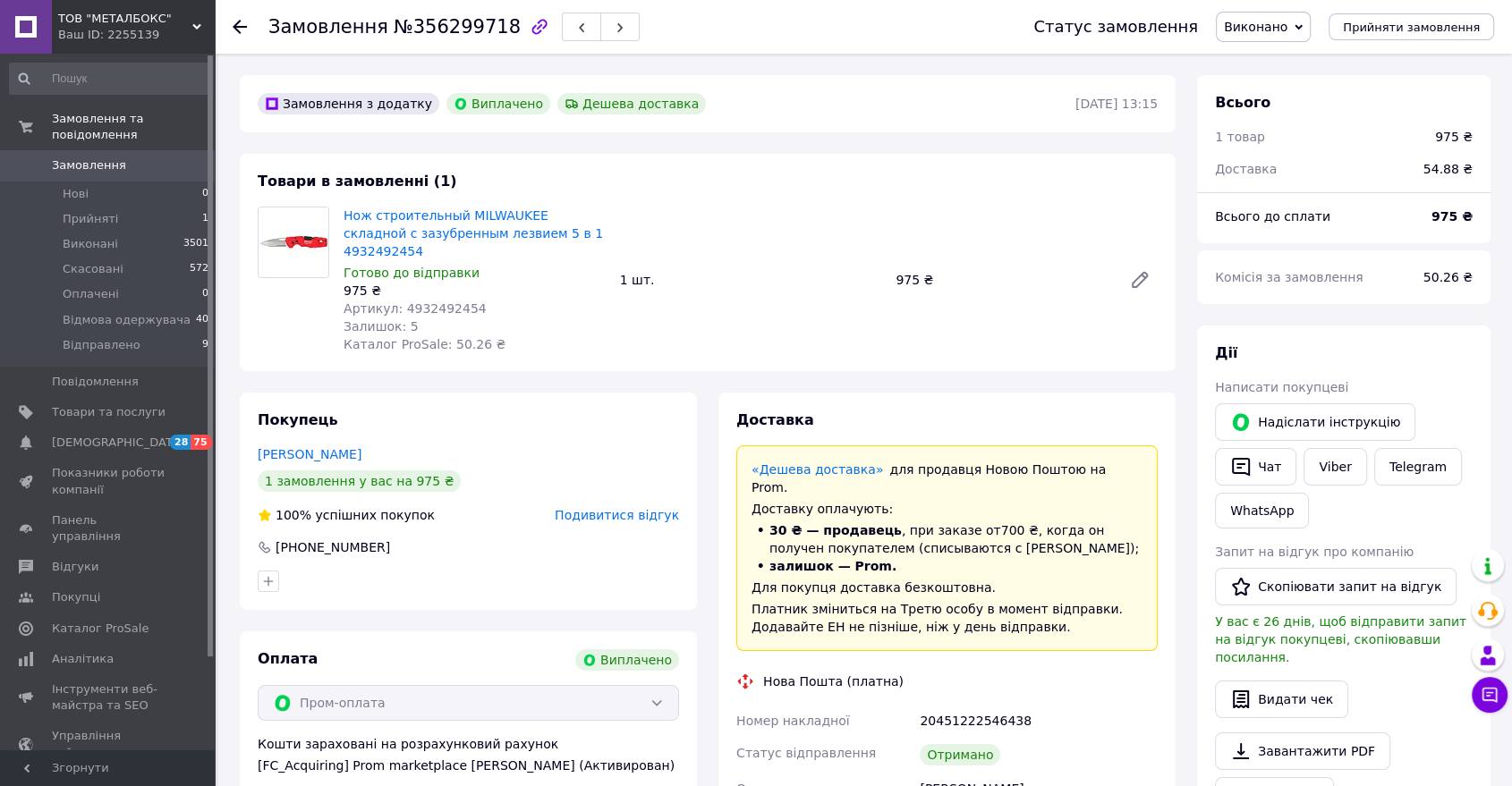
click at [233, 23] on icon at bounding box center [240, 26] width 15 height 15
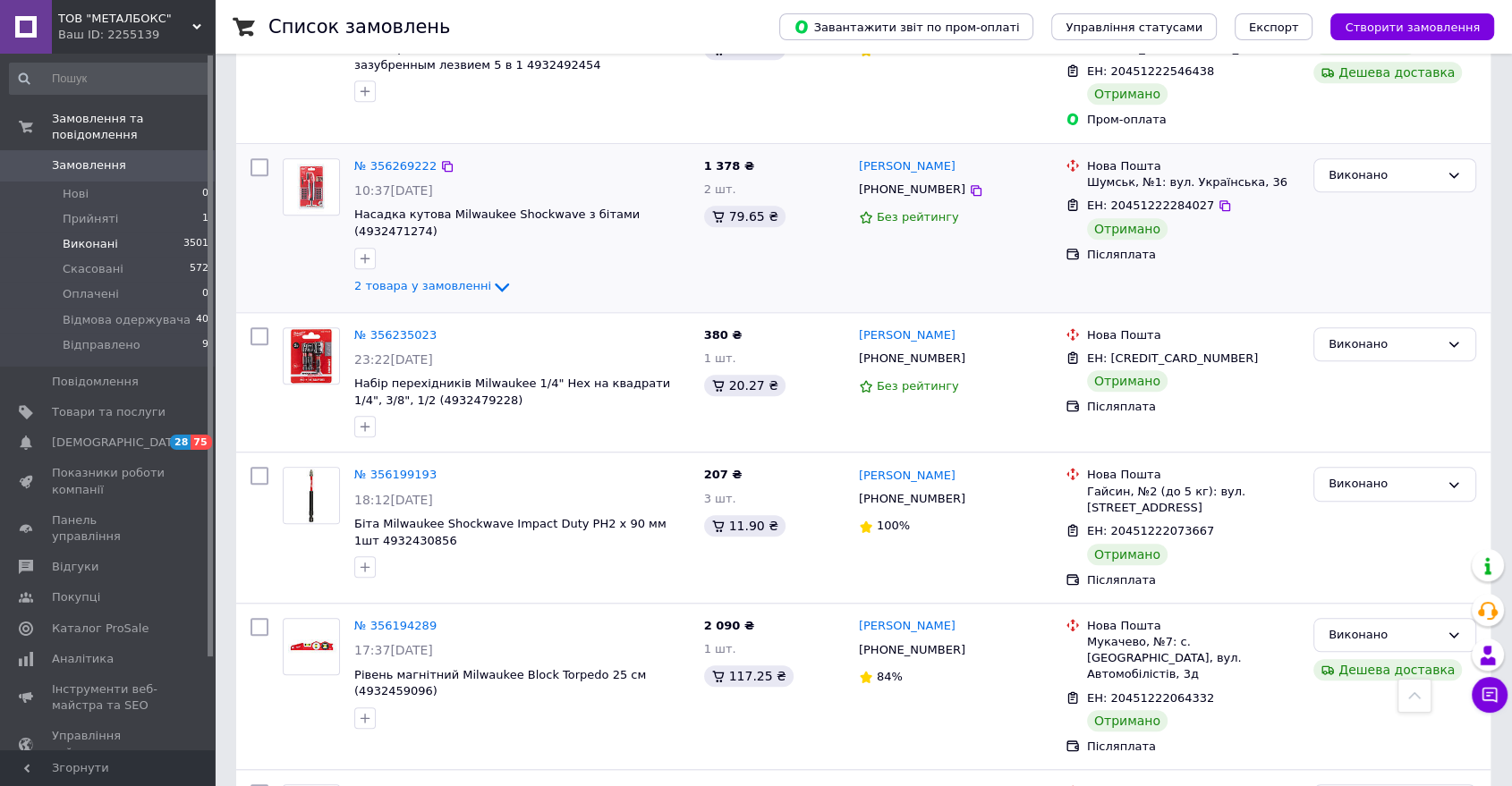
scroll to position [1490, 0]
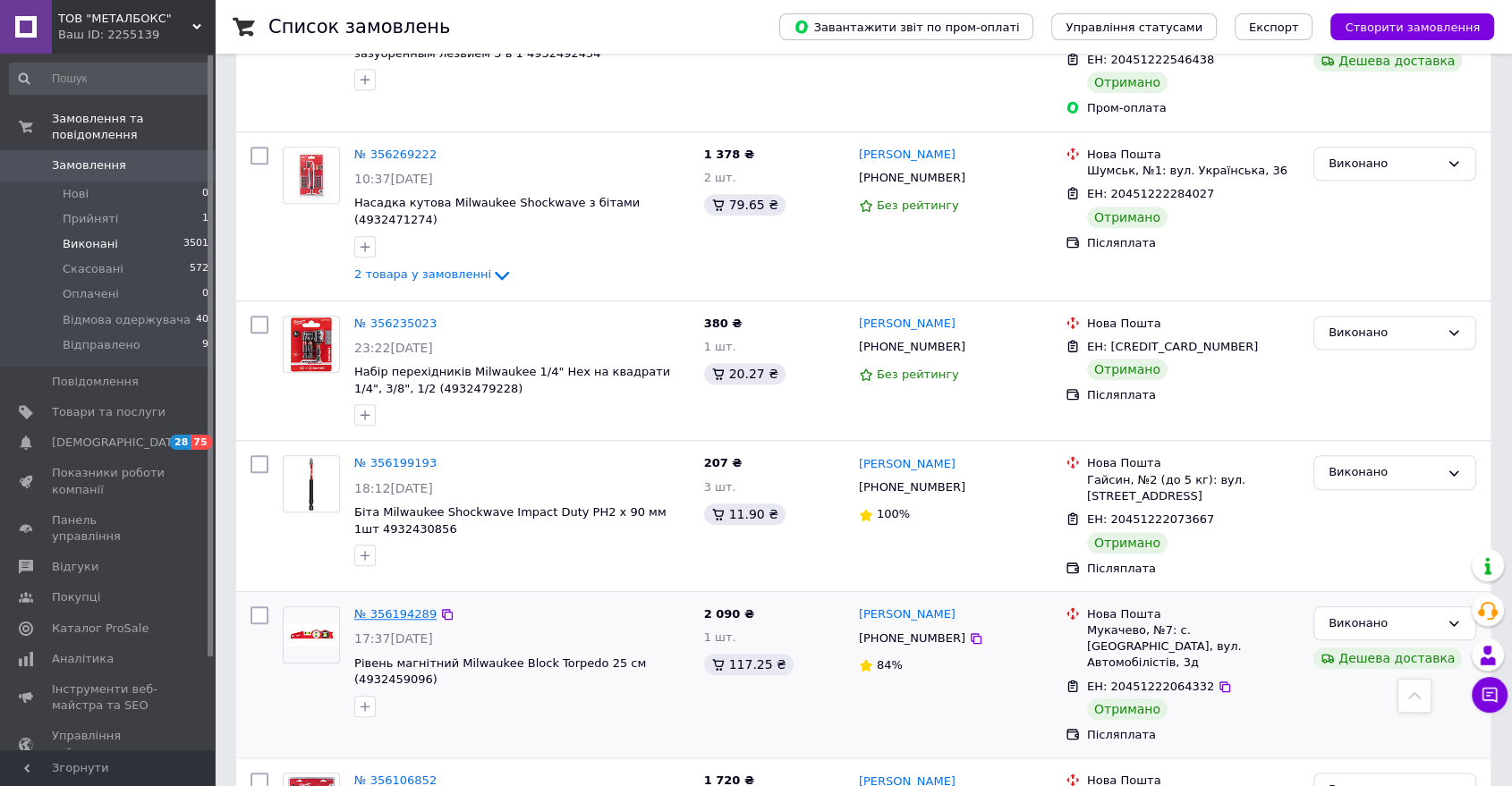
click at [394, 608] on link "№ 356194289" at bounding box center [396, 615] width 82 height 14
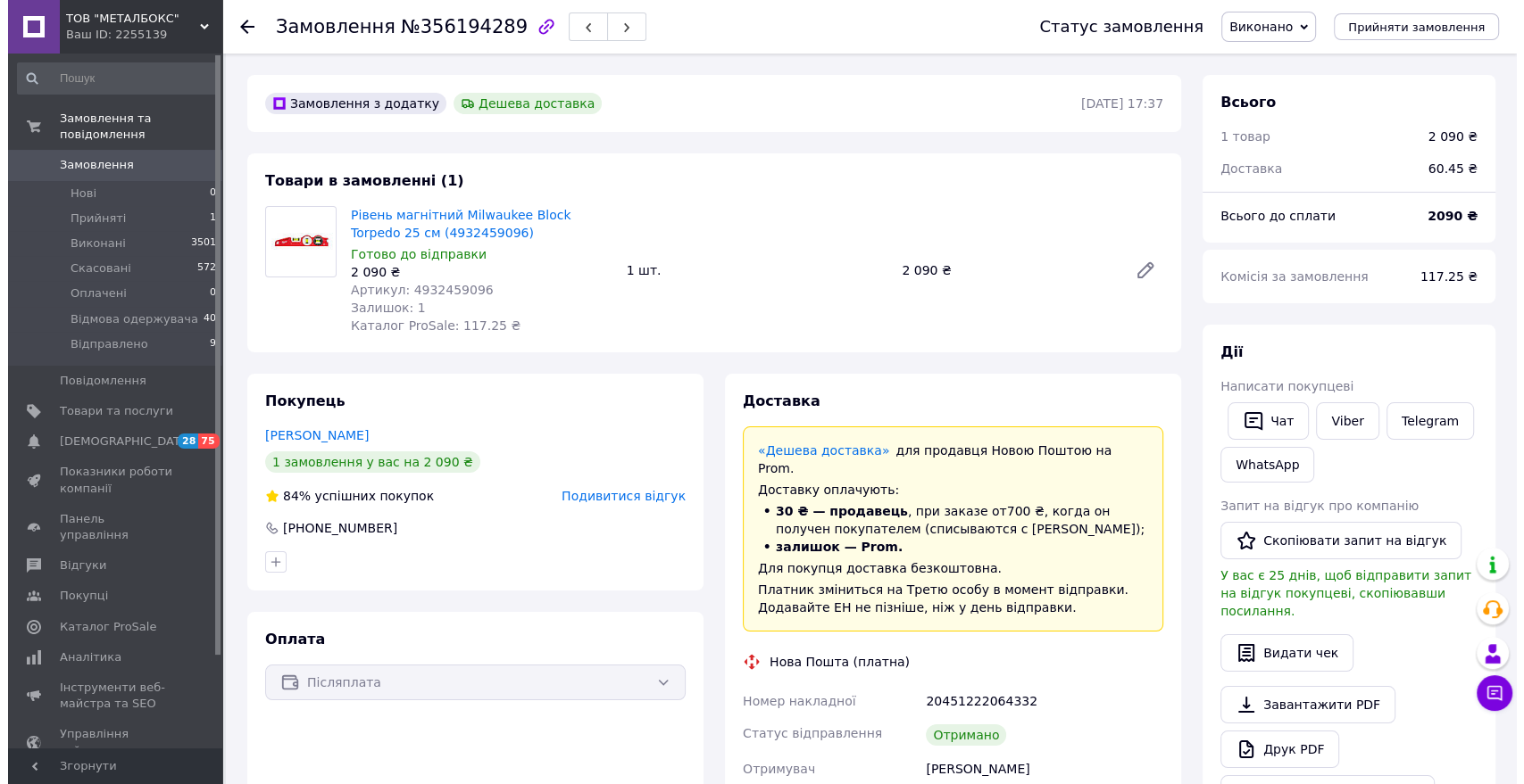
scroll to position [203, 0]
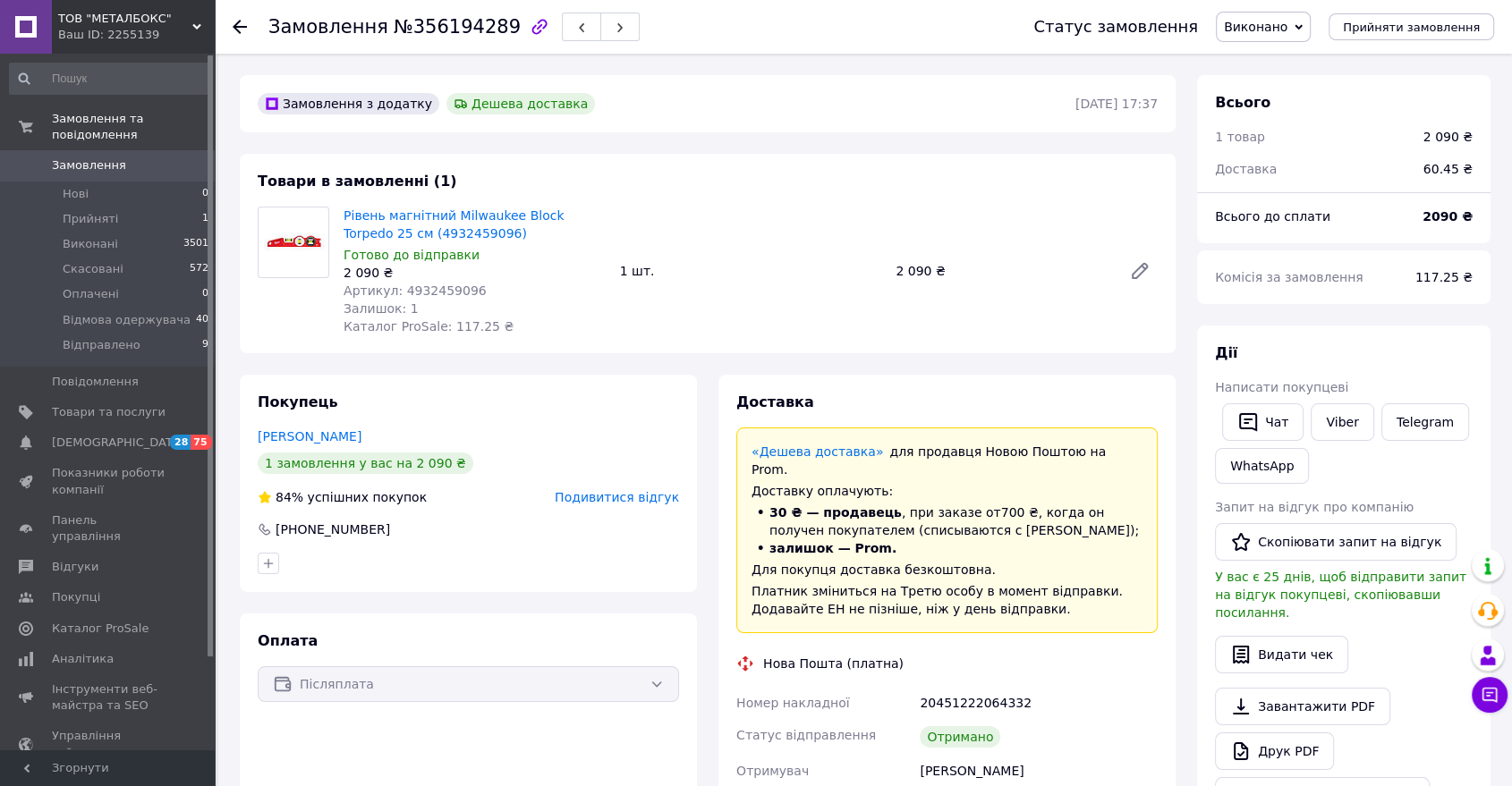
click at [245, 26] on use at bounding box center [240, 26] width 15 height 15
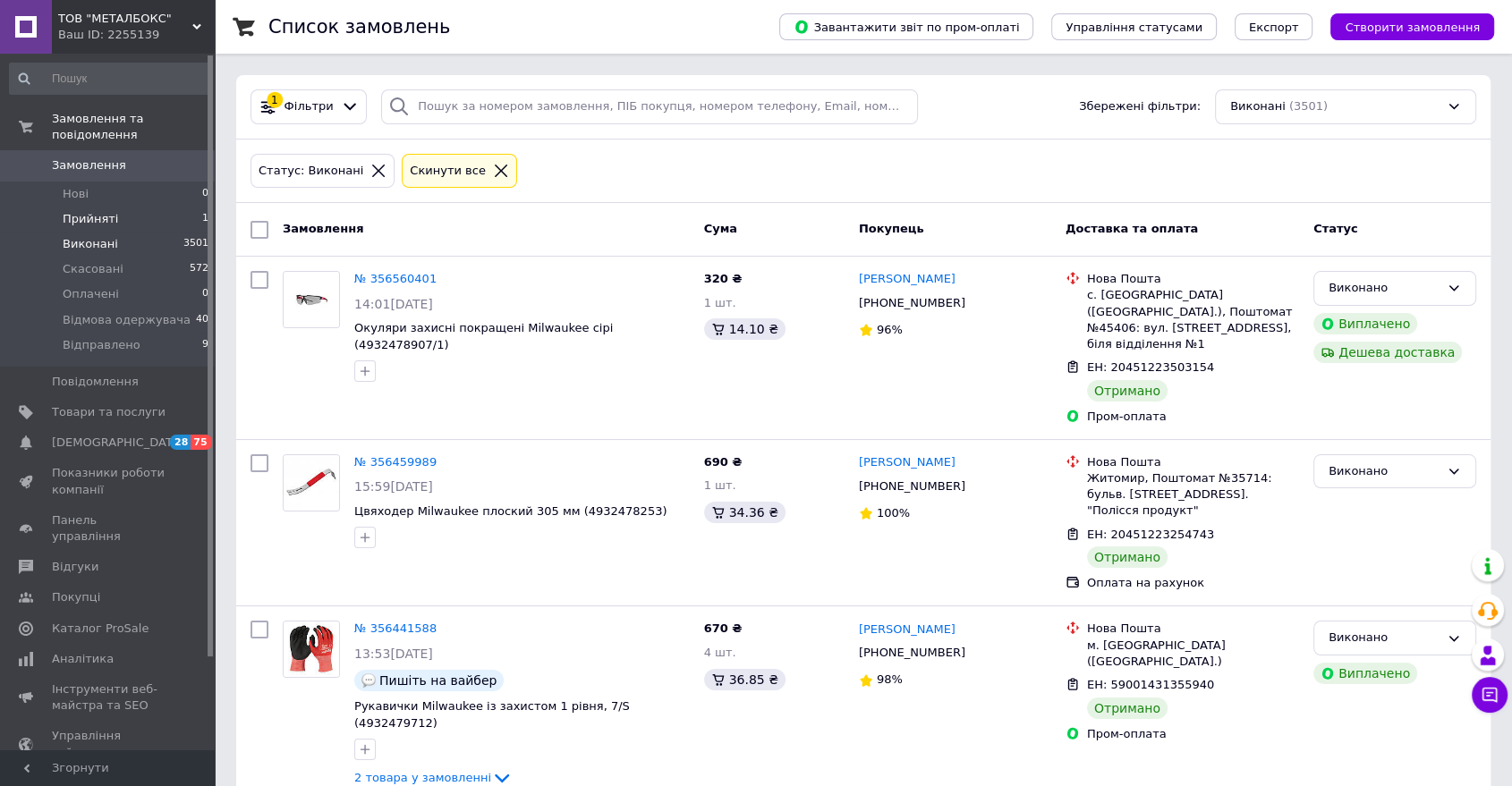
click at [82, 211] on span "Прийняті" at bounding box center [90, 219] width 56 height 17
